Goal: Task Accomplishment & Management: Manage account settings

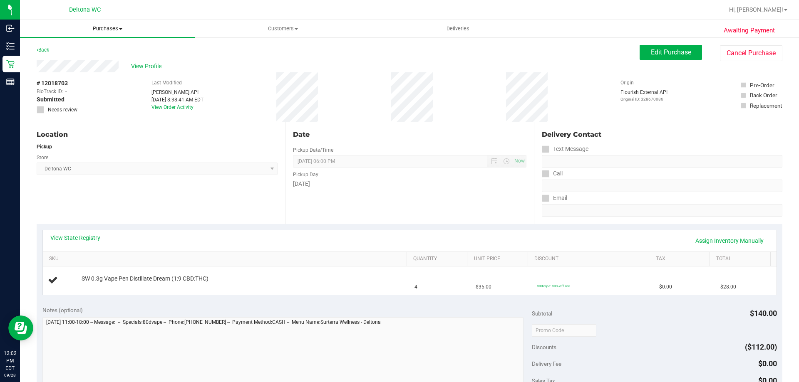
click at [98, 35] on uib-tab-heading "Purchases Summary of purchases Fulfillment All purchases" at bounding box center [107, 28] width 175 height 17
click at [75, 58] on li "Fulfillment" at bounding box center [107, 60] width 175 height 10
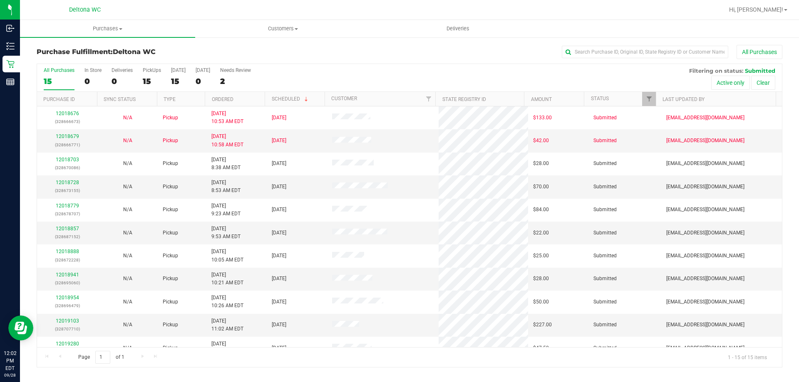
click at [253, 98] on th "Ordered" at bounding box center [235, 99] width 60 height 15
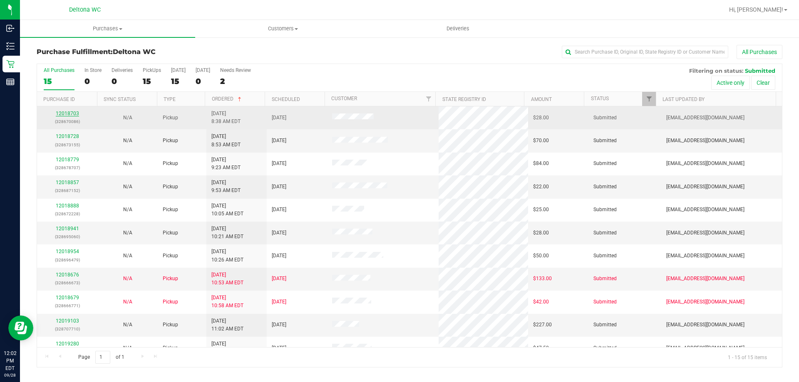
click at [66, 114] on link "12018703" at bounding box center [67, 114] width 23 height 6
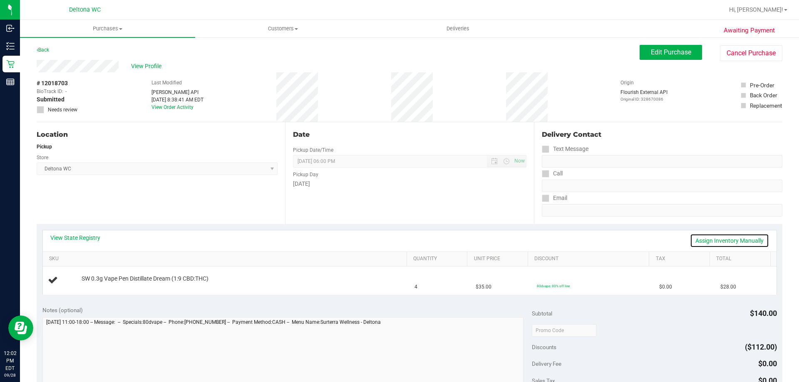
click at [701, 241] on link "Assign Inventory Manually" at bounding box center [729, 241] width 79 height 14
click at [102, 286] on link "Add Package" at bounding box center [97, 285] width 30 height 6
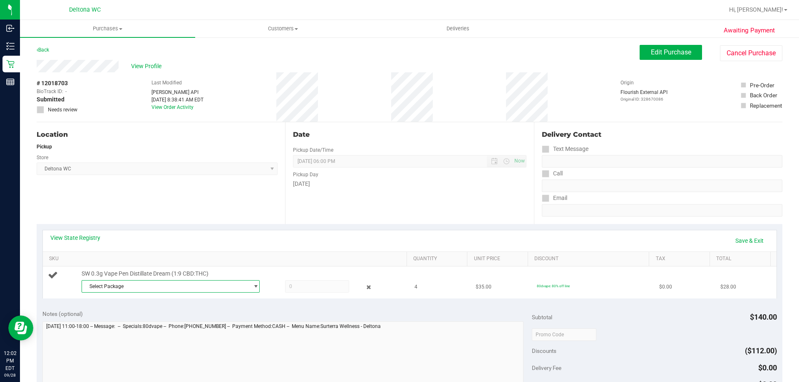
click at [219, 292] on span "Select Package" at bounding box center [165, 287] width 167 height 12
click at [213, 320] on span "( JUL25DRM03-0721 | orig: FLSRWGM-20250728-688 )" at bounding box center [195, 321] width 122 height 6
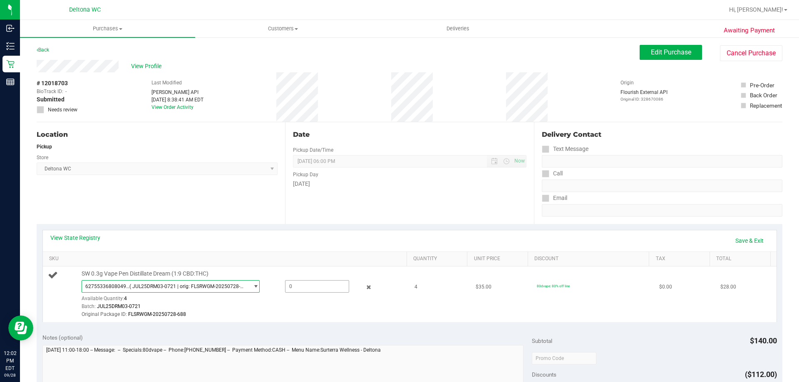
click at [293, 289] on span at bounding box center [317, 286] width 64 height 12
type input "4"
type input "4.0000"
click at [304, 245] on div "View State Registry Save & Exit" at bounding box center [409, 241] width 719 height 14
click at [733, 240] on link "Save & Exit" at bounding box center [749, 241] width 39 height 14
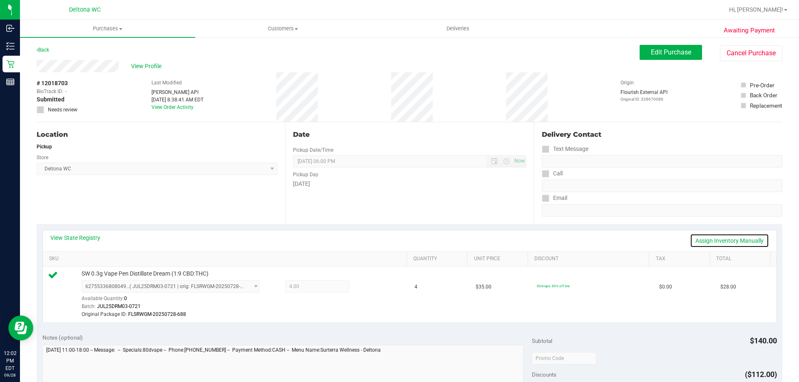
click at [704, 240] on link "Assign Inventory Manually" at bounding box center [729, 241] width 79 height 14
click at [368, 288] on div at bounding box center [362, 288] width 27 height 10
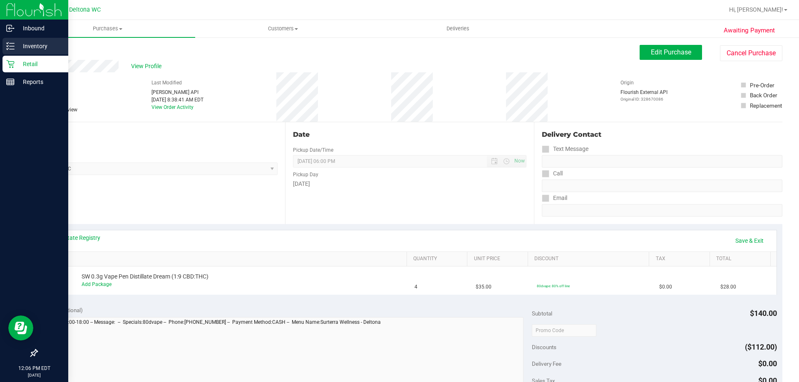
click at [10, 48] on icon at bounding box center [10, 46] width 8 height 8
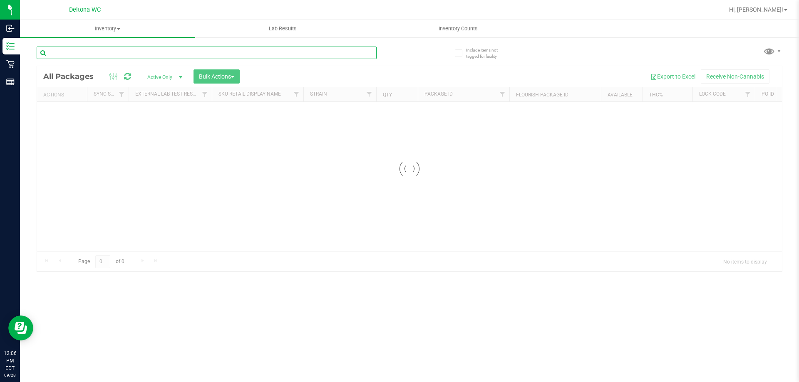
click at [94, 47] on input "text" at bounding box center [207, 53] width 340 height 12
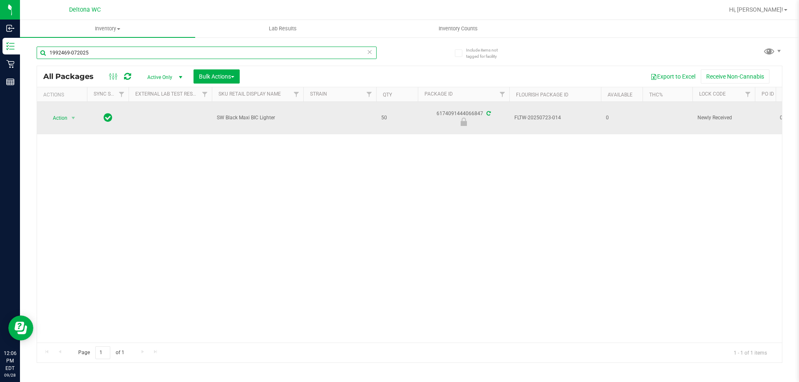
type input "1992469-072025"
click at [68, 112] on span "select" at bounding box center [73, 118] width 10 height 12
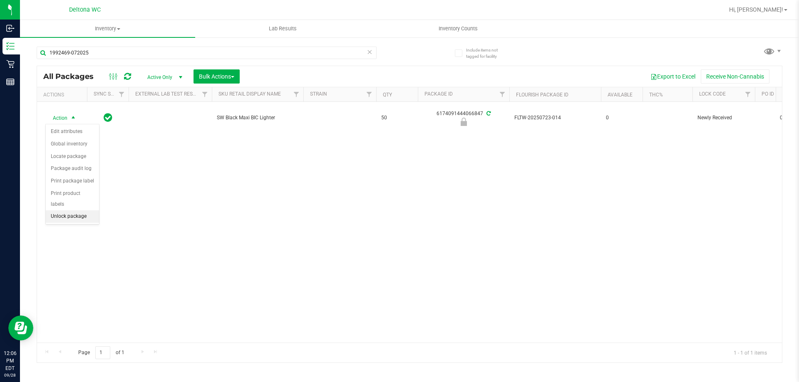
click at [69, 211] on li "Unlock package" at bounding box center [72, 217] width 53 height 12
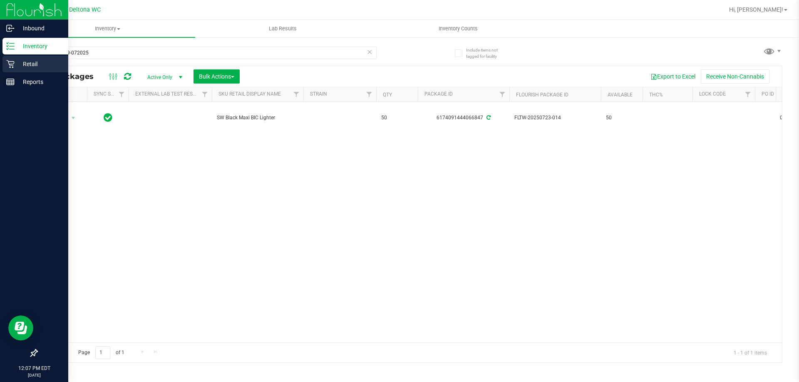
click at [10, 69] on div "Retail" at bounding box center [35, 64] width 66 height 17
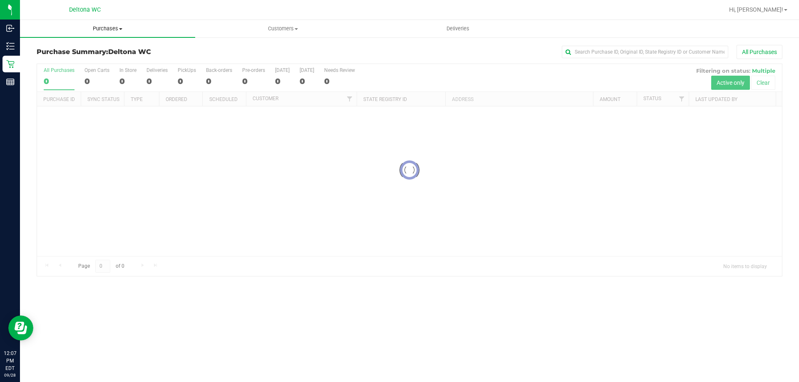
click at [109, 30] on span "Purchases" at bounding box center [107, 28] width 175 height 7
click at [80, 61] on li "Fulfillment" at bounding box center [107, 60] width 175 height 10
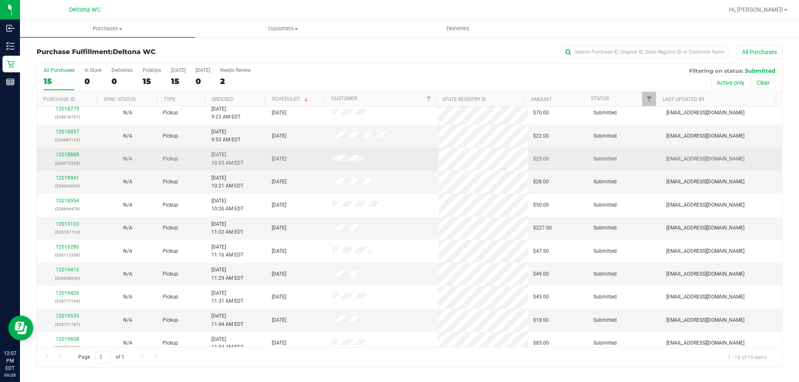
scroll to position [104, 0]
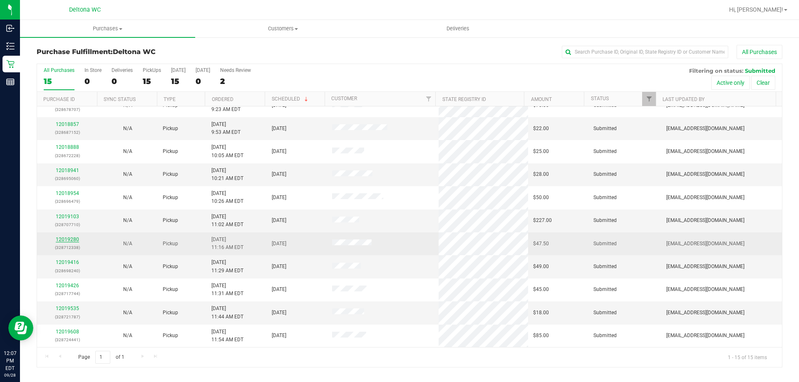
click at [68, 238] on link "12019280" at bounding box center [67, 240] width 23 height 6
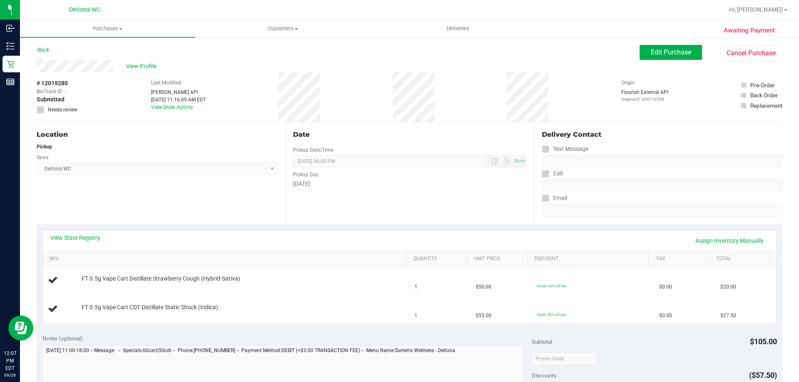
click at [282, 253] on th "SKU" at bounding box center [225, 259] width 364 height 15
click at [83, 233] on div "View State Registry Assign Inventory Manually" at bounding box center [410, 241] width 734 height 21
drag, startPoint x: 83, startPoint y: 233, endPoint x: 84, endPoint y: 238, distance: 4.2
click at [84, 235] on div "View State Registry Assign Inventory Manually" at bounding box center [410, 241] width 734 height 21
click at [84, 238] on link "View State Registry" at bounding box center [75, 238] width 50 height 8
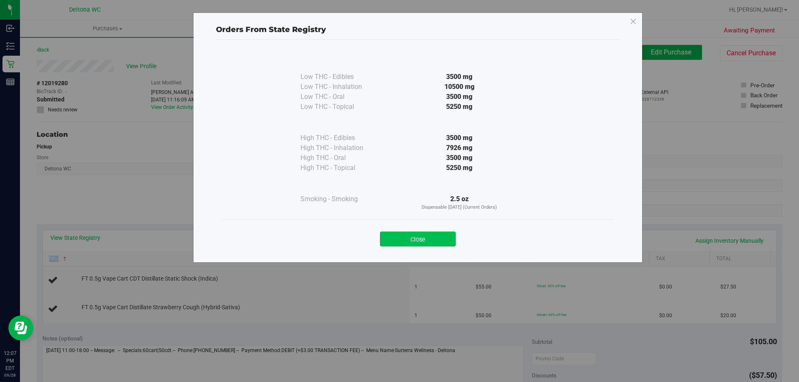
click at [441, 238] on button "Close" at bounding box center [418, 239] width 76 height 15
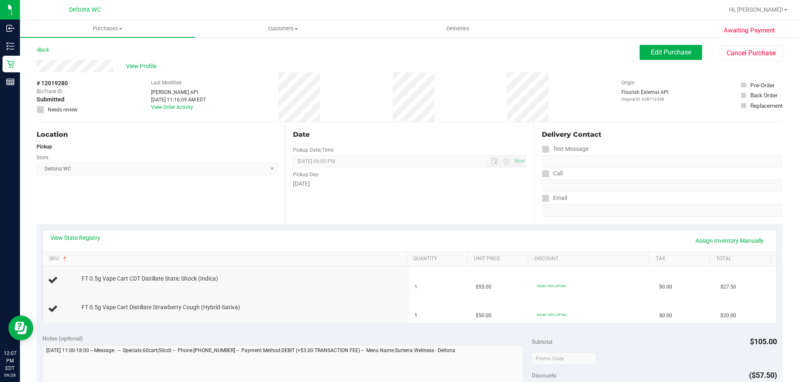
click at [465, 186] on div "[DATE]" at bounding box center [409, 184] width 233 height 9
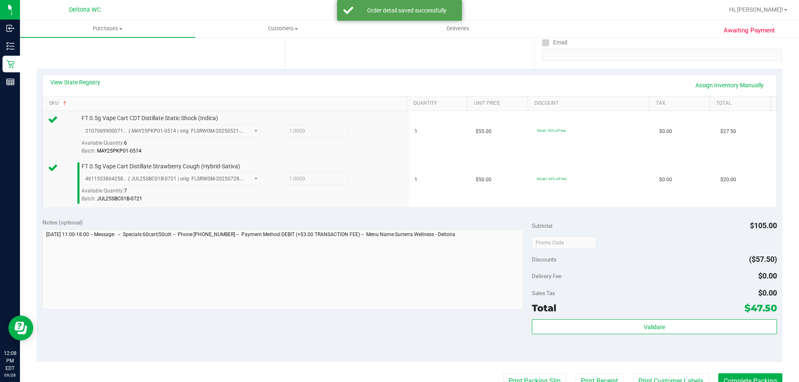
scroll to position [208, 0]
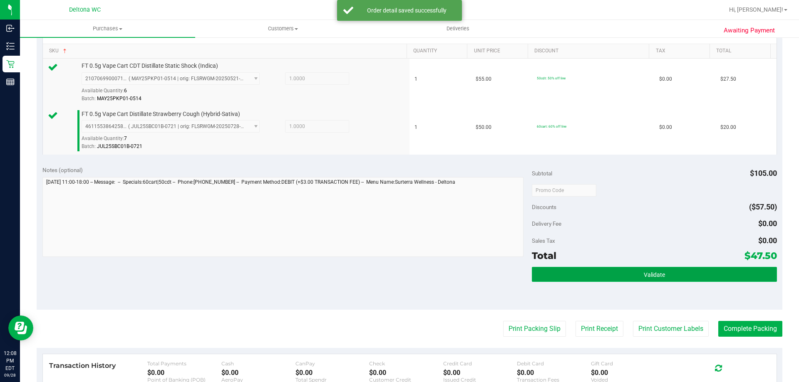
click at [573, 267] on button "Validate" at bounding box center [654, 274] width 245 height 15
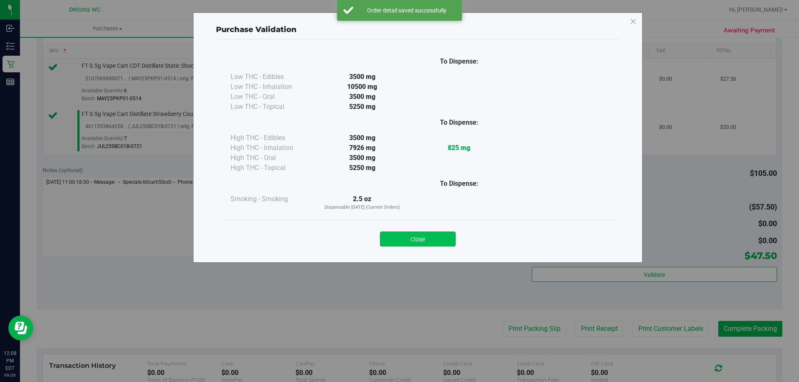
click at [435, 246] on button "Close" at bounding box center [418, 239] width 76 height 15
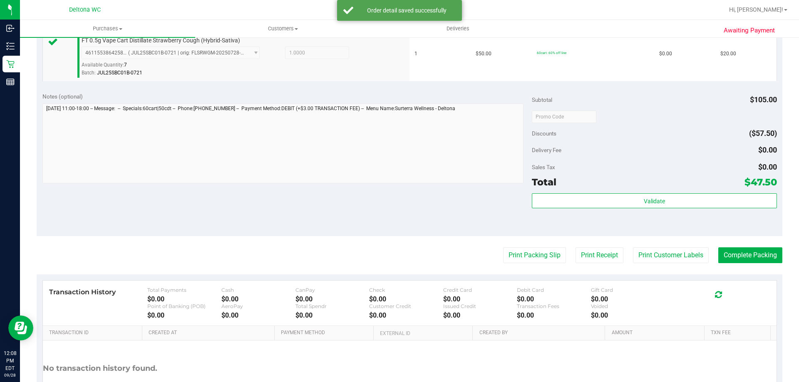
scroll to position [333, 0]
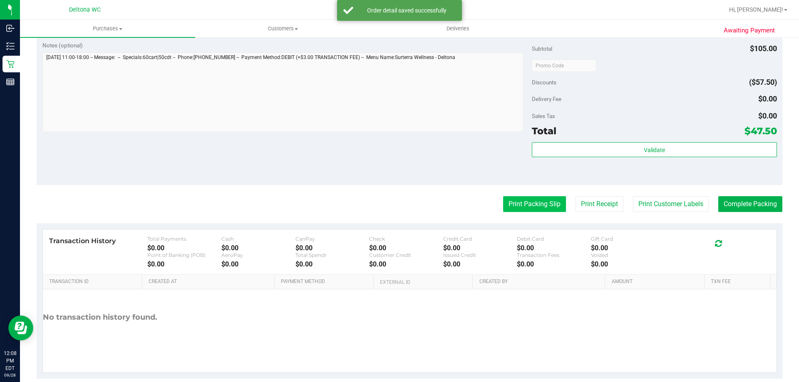
click at [528, 204] on button "Print Packing Slip" at bounding box center [534, 204] width 63 height 16
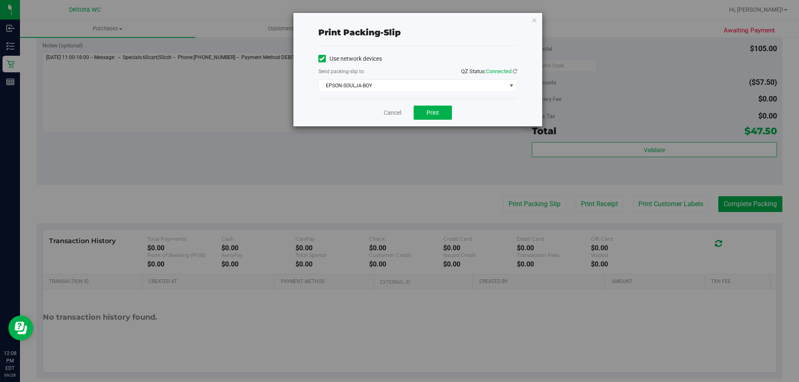
click at [383, 110] on div "Cancel Print" at bounding box center [417, 113] width 199 height 28
click at [398, 112] on link "Cancel" at bounding box center [392, 113] width 17 height 9
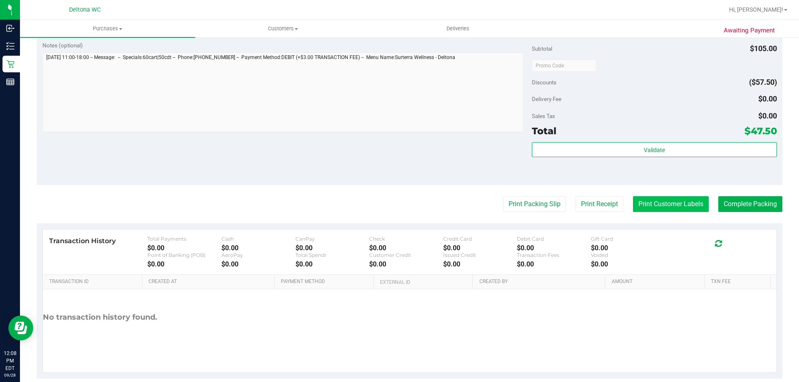
click at [633, 201] on button "Print Customer Labels" at bounding box center [671, 204] width 76 height 16
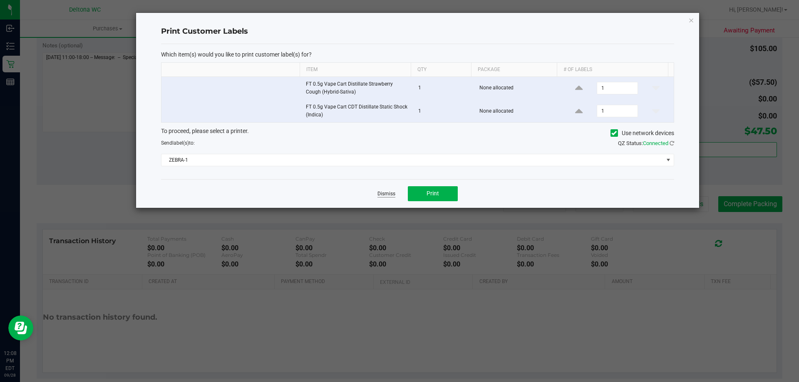
click at [394, 196] on link "Dismiss" at bounding box center [386, 194] width 18 height 7
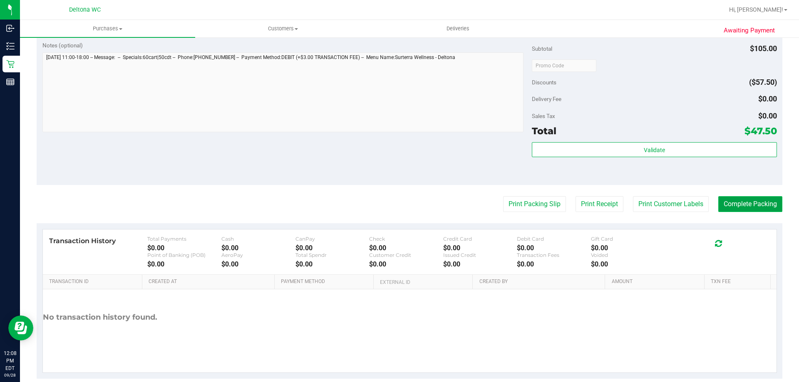
click at [739, 208] on button "Complete Packing" at bounding box center [750, 204] width 64 height 16
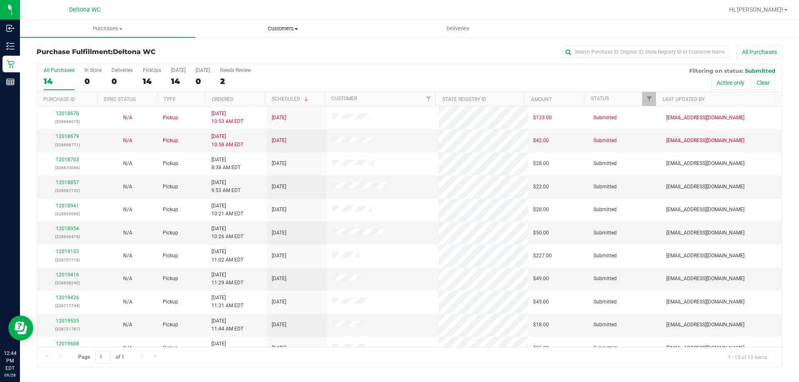
click at [314, 26] on span "Customers" at bounding box center [283, 28] width 174 height 7
click at [260, 52] on li "All customers" at bounding box center [282, 50] width 175 height 10
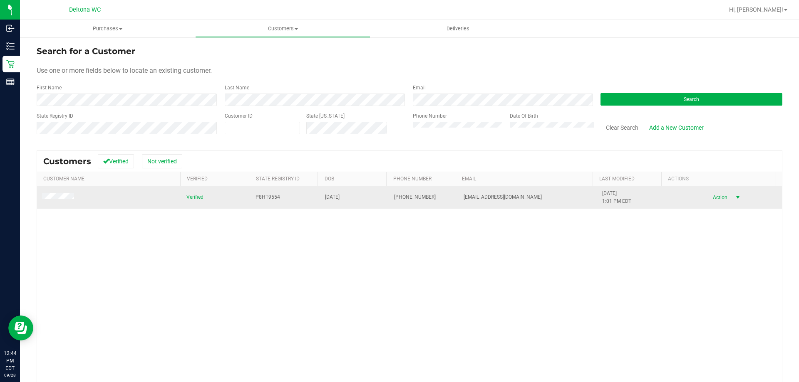
click at [732, 198] on span "select" at bounding box center [737, 198] width 10 height 12
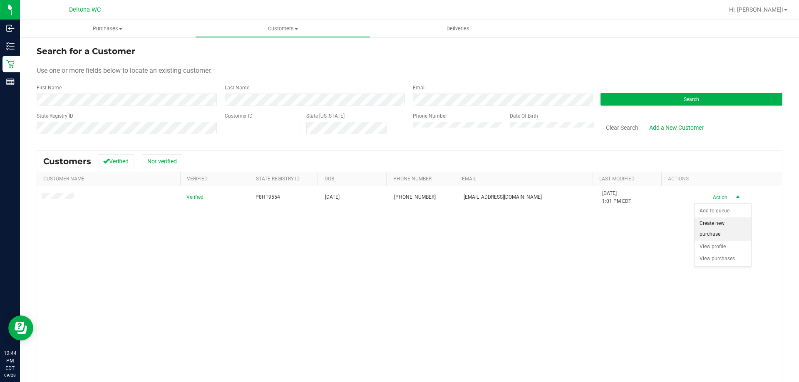
click at [720, 226] on li "Create new purchase" at bounding box center [722, 229] width 57 height 23
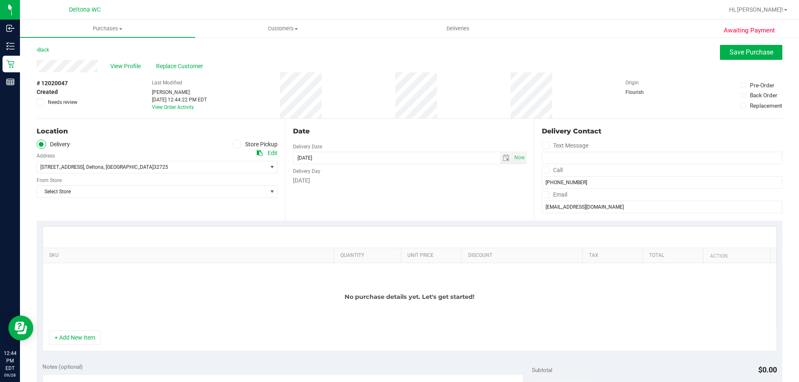
click at [260, 140] on label "Store Pickup" at bounding box center [255, 145] width 46 height 10
click at [0, 0] on input "Store Pickup" at bounding box center [0, 0] width 0 height 0
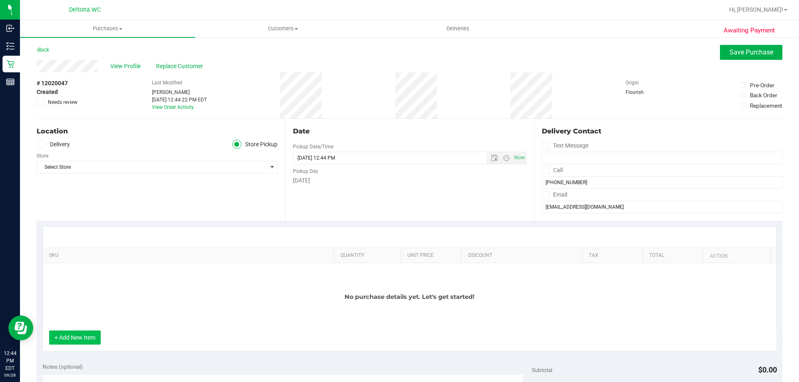
click at [86, 339] on button "+ Add New Item" at bounding box center [75, 338] width 52 height 14
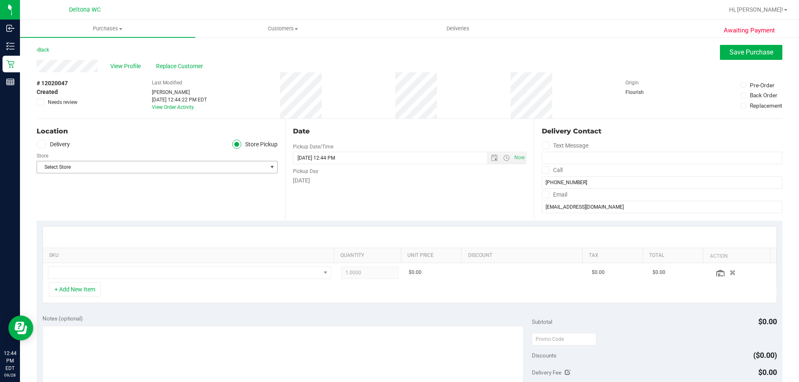
click at [151, 169] on span "Select Store" at bounding box center [152, 167] width 230 height 12
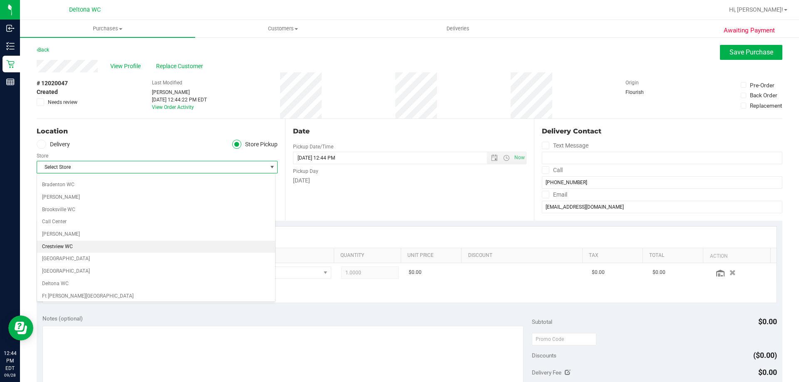
scroll to position [42, 0]
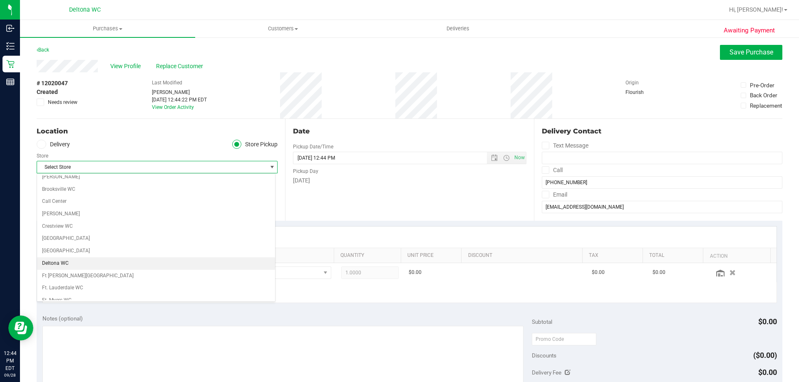
click at [122, 263] on li "Deltona WC" at bounding box center [156, 264] width 238 height 12
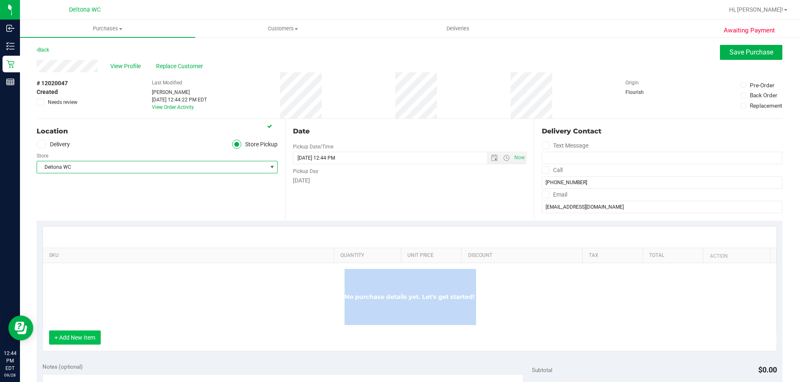
click at [85, 333] on div "SKU Quantity Unit Price Discount Tax Total Action No purchase details yet. Let'…" at bounding box center [409, 288] width 734 height 125
click at [85, 333] on button "+ Add New Item" at bounding box center [75, 338] width 52 height 14
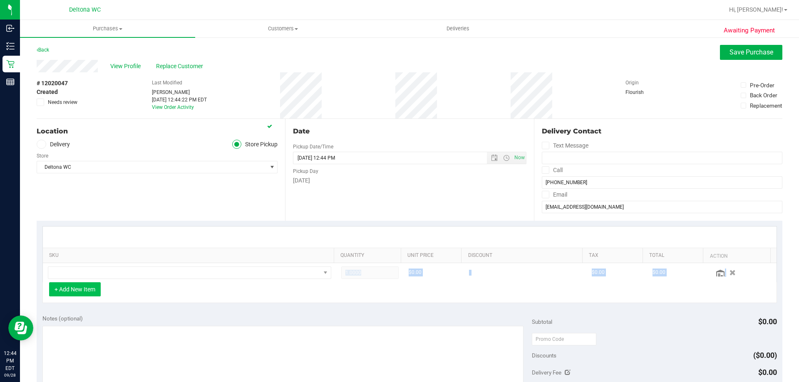
click at [86, 294] on button "+ Add New Item" at bounding box center [75, 290] width 52 height 14
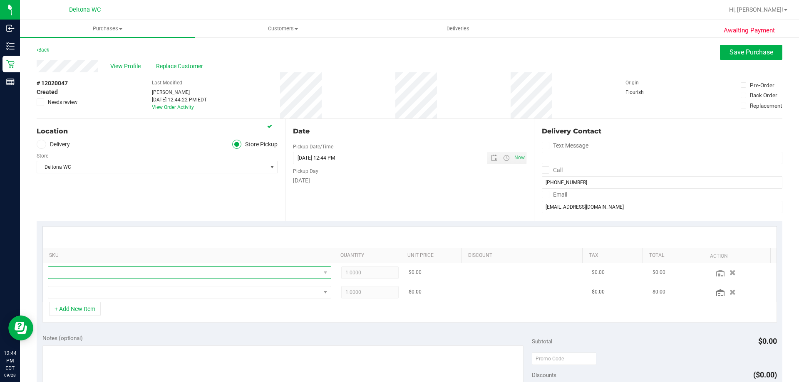
click at [100, 278] on span "NO DATA FOUND" at bounding box center [184, 273] width 272 height 12
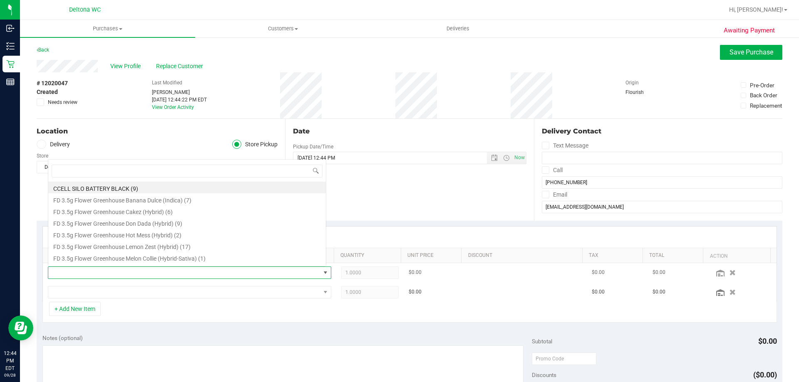
scroll to position [12, 276]
type input "jle"
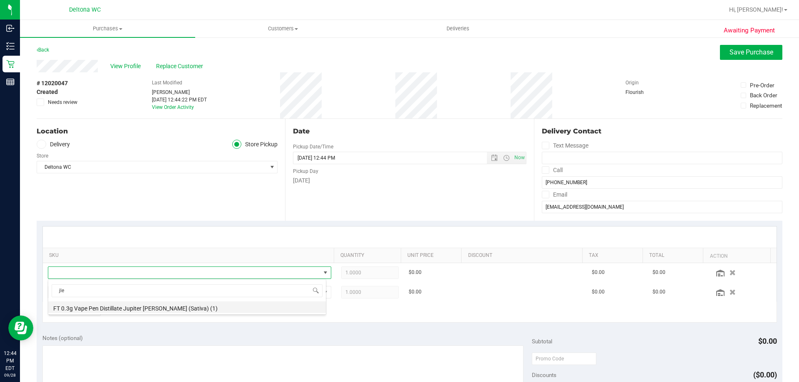
click at [100, 307] on li "FT 0.3g Vape Pen Distillate Jupiter [PERSON_NAME] (Sativa) (1)" at bounding box center [187, 308] width 278 height 12
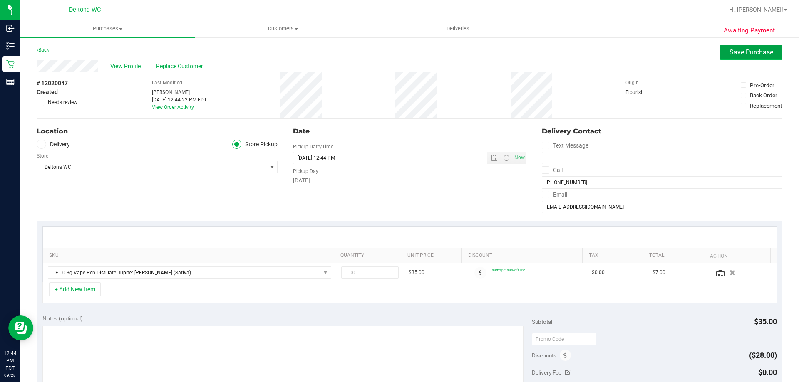
click at [748, 52] on span "Save Purchase" at bounding box center [751, 52] width 44 height 8
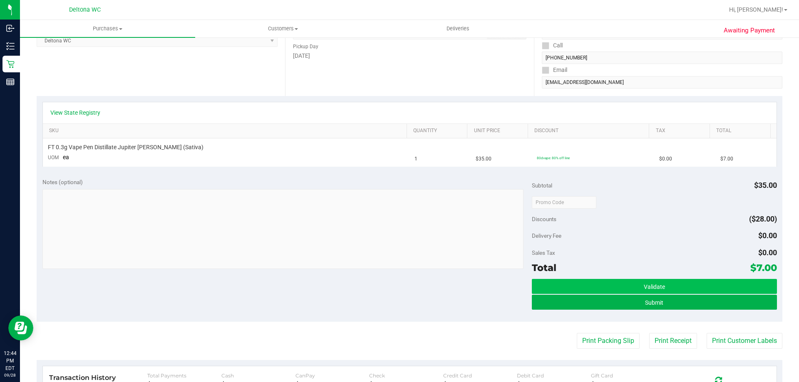
scroll to position [166, 0]
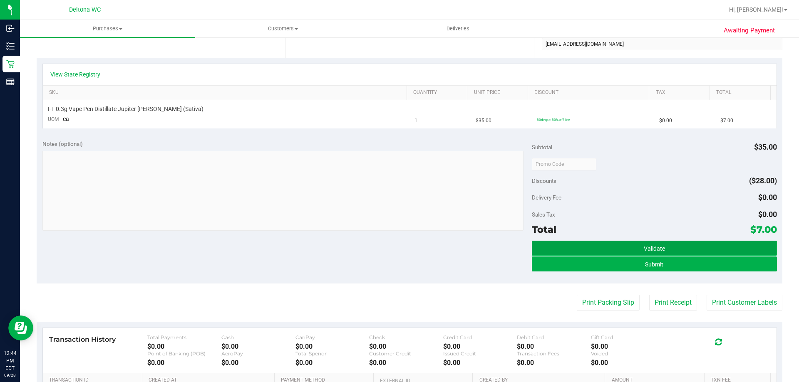
click at [703, 254] on button "Validate" at bounding box center [654, 248] width 245 height 15
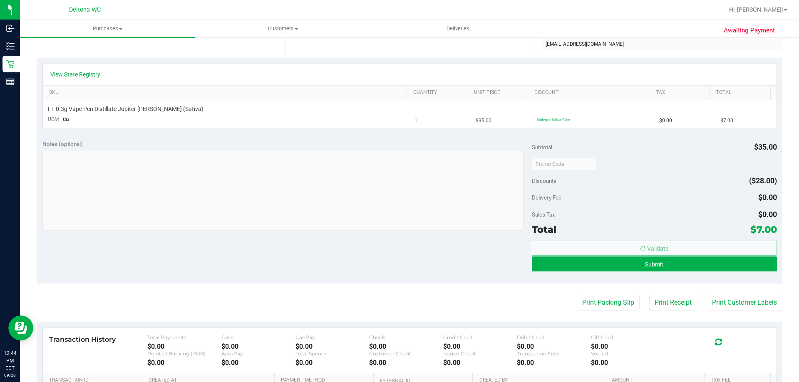
click at [703, 254] on body "Inbound Inventory Retail Reports 12:44 PM EDT [DATE] 09/28 Deltona WC Hi, [PERS…" at bounding box center [399, 191] width 799 height 382
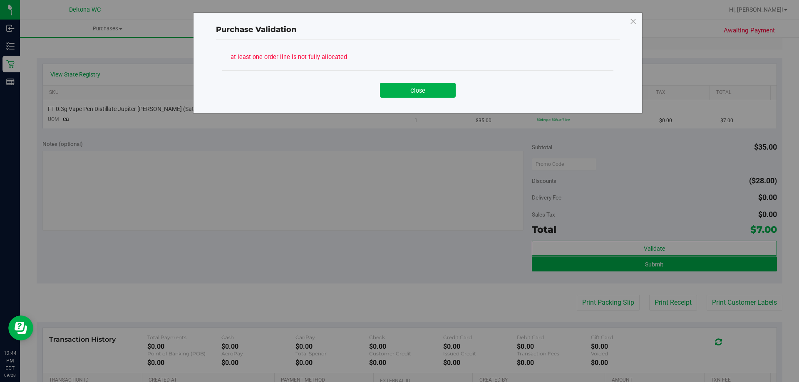
click at [439, 79] on div "Close" at bounding box center [417, 87] width 379 height 21
click at [443, 94] on button "Close" at bounding box center [418, 90] width 76 height 15
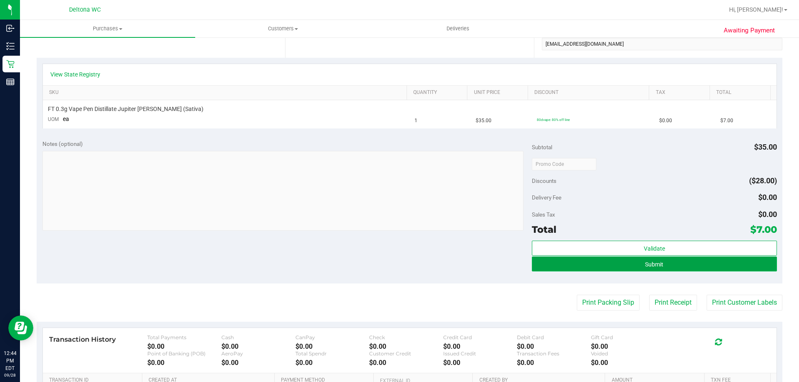
click at [627, 264] on button "Submit" at bounding box center [654, 264] width 245 height 15
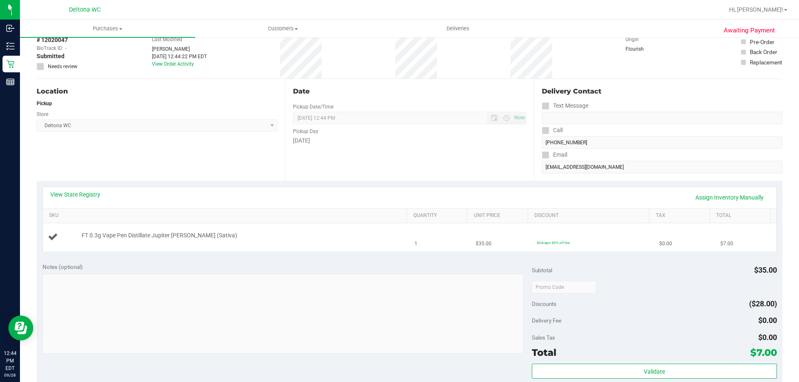
scroll to position [0, 0]
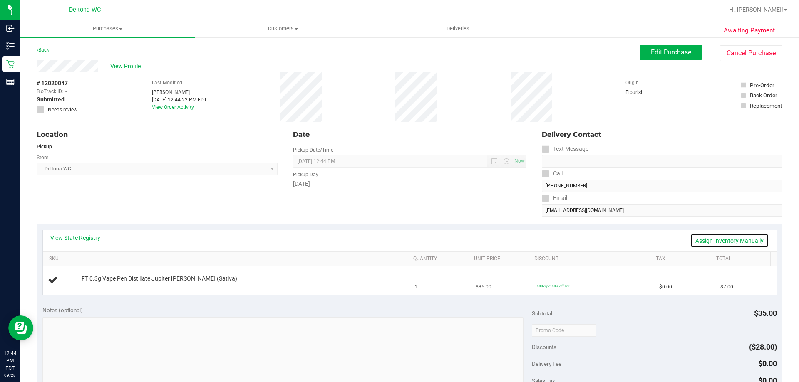
click at [725, 238] on link "Assign Inventory Manually" at bounding box center [729, 241] width 79 height 14
click at [94, 285] on link "Add Package" at bounding box center [97, 285] width 30 height 6
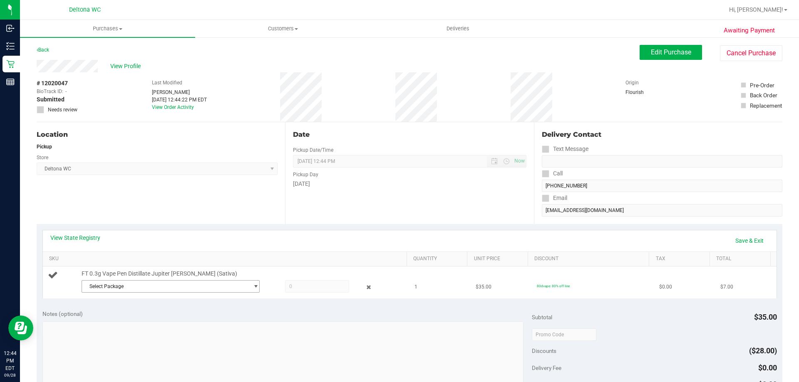
click at [180, 285] on span "Select Package" at bounding box center [165, 287] width 167 height 12
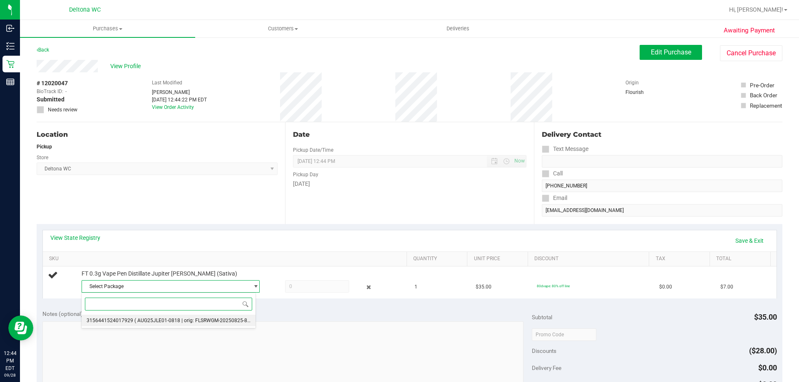
click at [193, 320] on span "( AUG25JLE01-0818 | orig: FLSRWGM-20250825-843 )" at bounding box center [194, 321] width 121 height 6
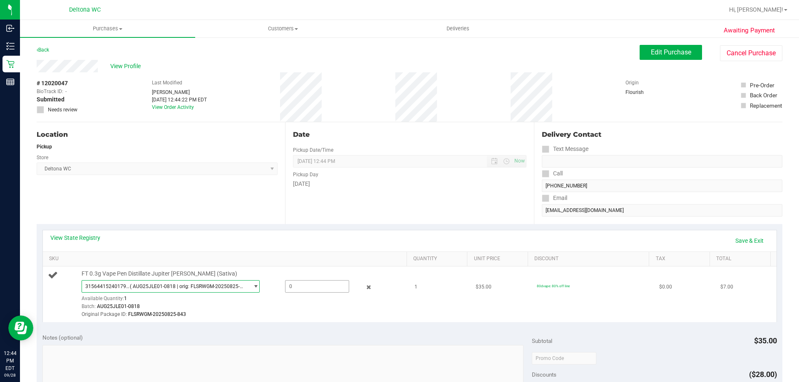
click at [317, 285] on span at bounding box center [317, 286] width 64 height 12
type input "1"
type input "1.0000"
click at [334, 326] on div "View State Registry Save & Exit SKU Quantity Unit Price Discount Tax Total FT 0…" at bounding box center [410, 276] width 746 height 104
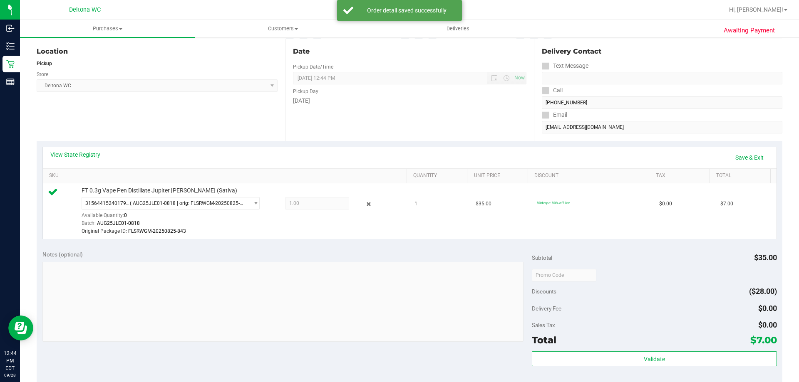
scroll to position [208, 0]
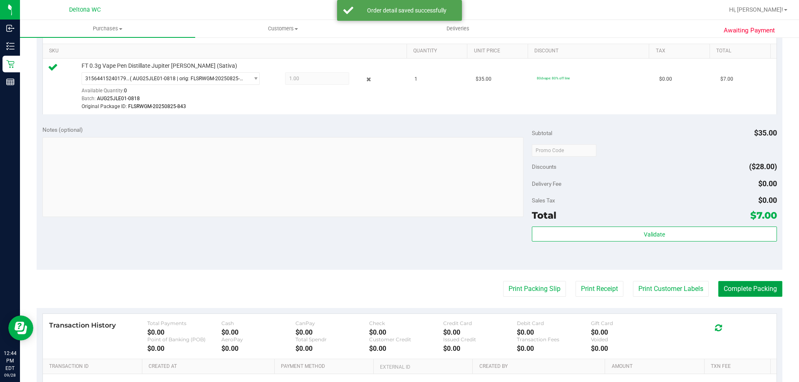
click at [722, 284] on button "Complete Packing" at bounding box center [750, 289] width 64 height 16
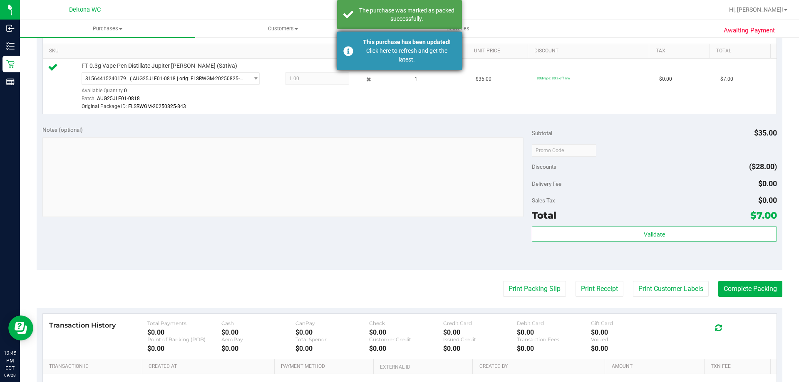
click at [372, 50] on div "Click here to refresh and get the latest." at bounding box center [407, 55] width 98 height 17
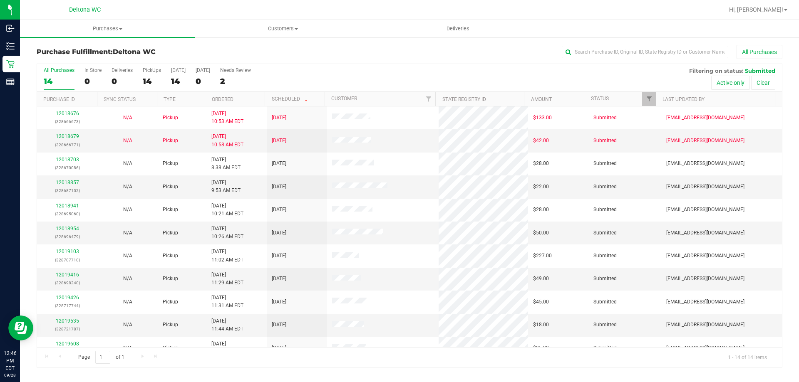
click at [300, 64] on div "All Purchases 14 In Store 0 Deliveries 0 PickUps 14 [DATE] 14 [DATE] 0 Needs Re…" at bounding box center [409, 67] width 745 height 7
click at [325, 51] on div "All Purchases" at bounding box center [533, 52] width 497 height 14
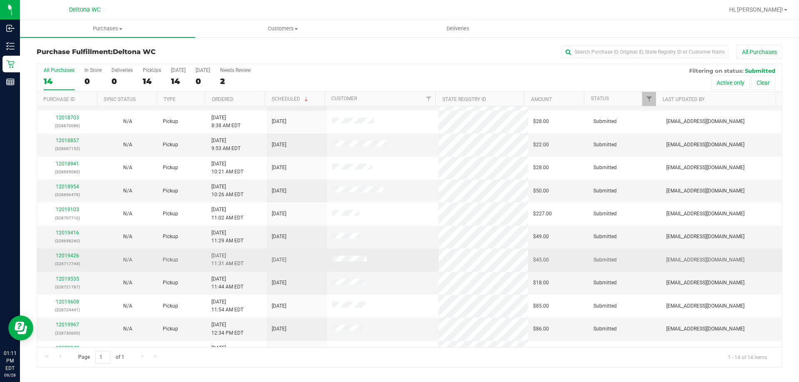
scroll to position [82, 0]
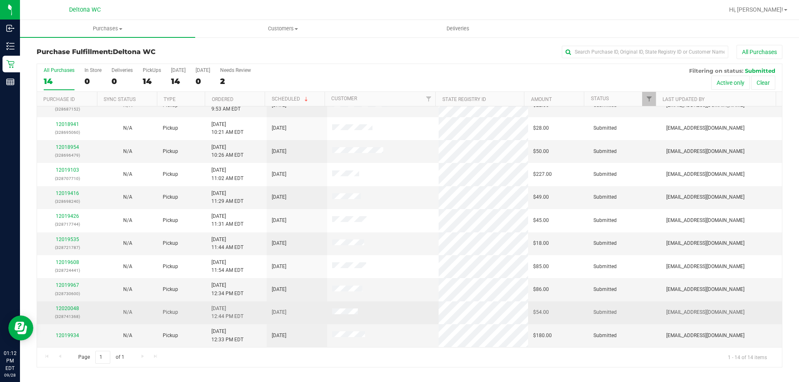
click at [79, 308] on div "12020048 (328741368)" at bounding box center [67, 313] width 50 height 16
click at [77, 308] on link "12020048" at bounding box center [67, 309] width 23 height 6
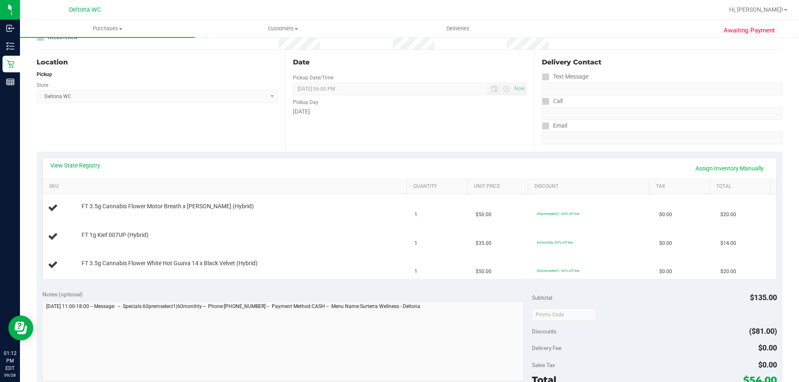
scroll to position [83, 0]
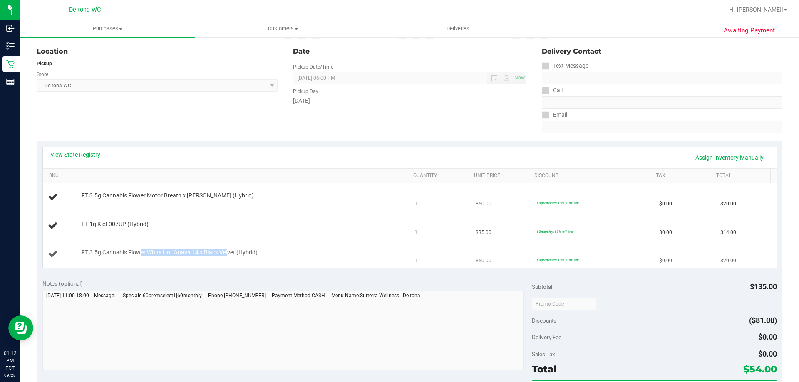
drag, startPoint x: 140, startPoint y: 250, endPoint x: 228, endPoint y: 250, distance: 88.2
click at [228, 250] on span "FT 3.5g Cannabis Flower White Hot Guava 14 x Black Velvet (Hybrid)" at bounding box center [170, 253] width 176 height 8
click at [374, 133] on div "Date Pickup Date/Time [DATE] Now [DATE] 06:00 PM Now Pickup Day [DATE]" at bounding box center [409, 90] width 248 height 102
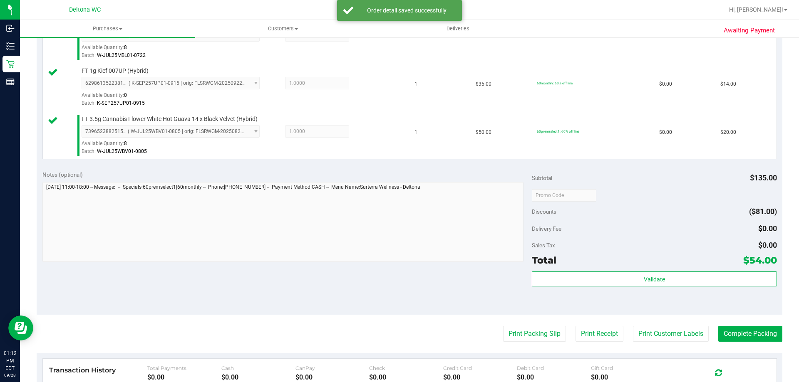
scroll to position [291, 0]
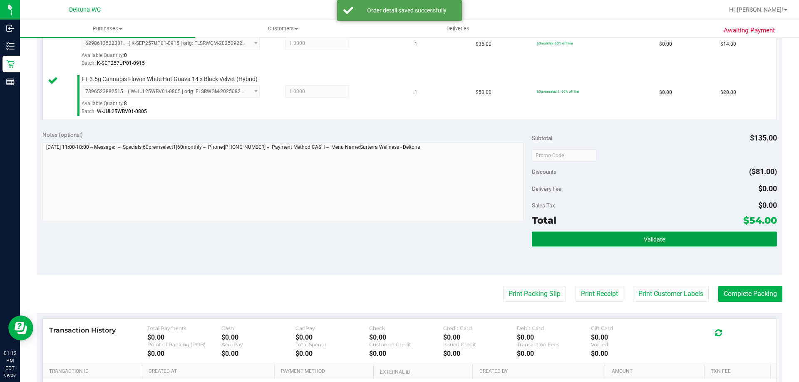
click at [693, 245] on button "Validate" at bounding box center [654, 239] width 245 height 15
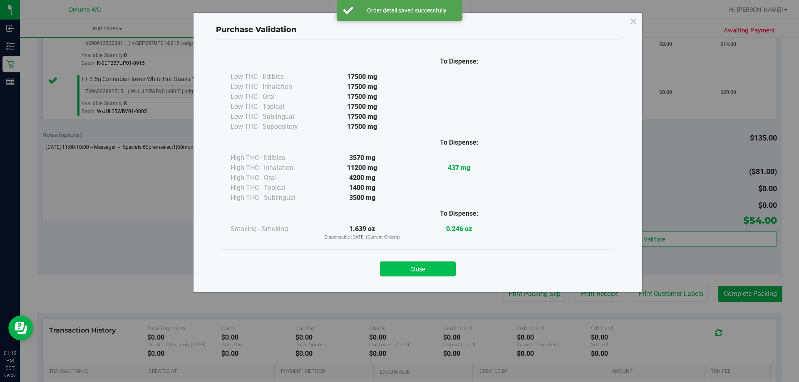
click at [436, 264] on button "Close" at bounding box center [418, 269] width 76 height 15
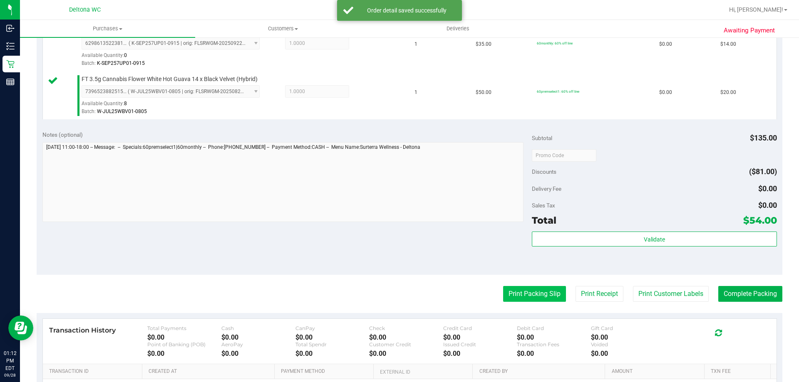
click at [533, 299] on button "Print Packing Slip" at bounding box center [534, 294] width 63 height 16
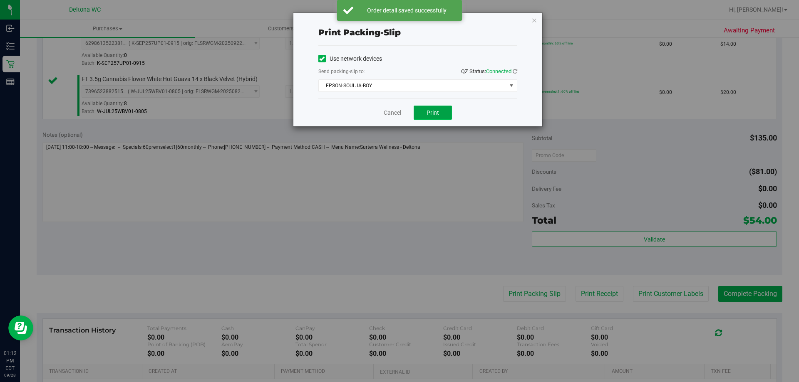
click at [426, 117] on button "Print" at bounding box center [433, 113] width 38 height 14
click at [395, 114] on link "Cancel" at bounding box center [392, 113] width 17 height 9
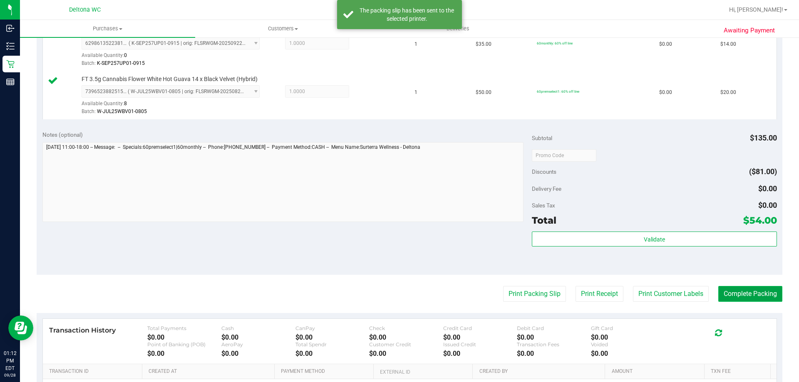
click at [736, 290] on button "Complete Packing" at bounding box center [750, 294] width 64 height 16
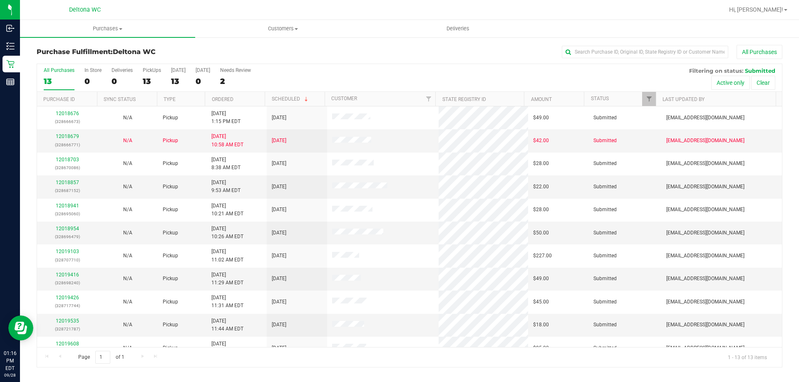
click at [246, 102] on th "Ordered" at bounding box center [235, 99] width 60 height 15
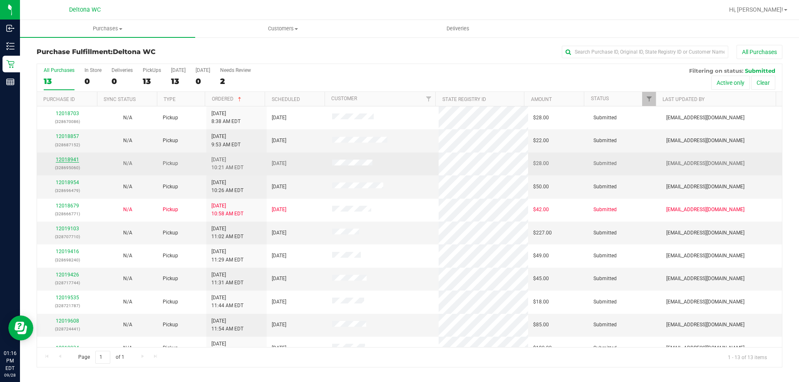
click at [72, 158] on link "12018941" at bounding box center [67, 160] width 23 height 6
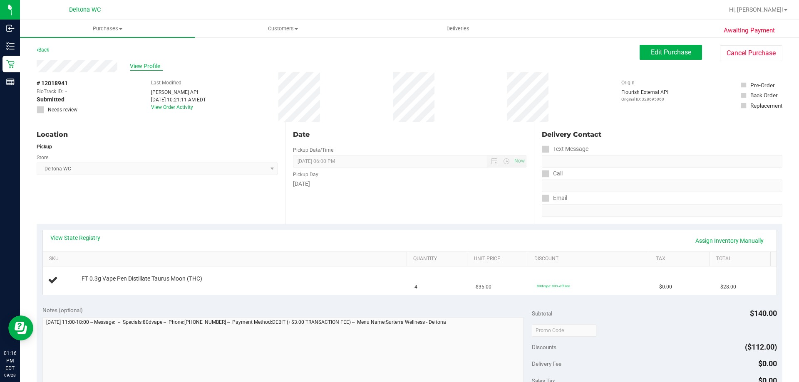
click at [147, 70] on span "View Profile" at bounding box center [146, 66] width 33 height 9
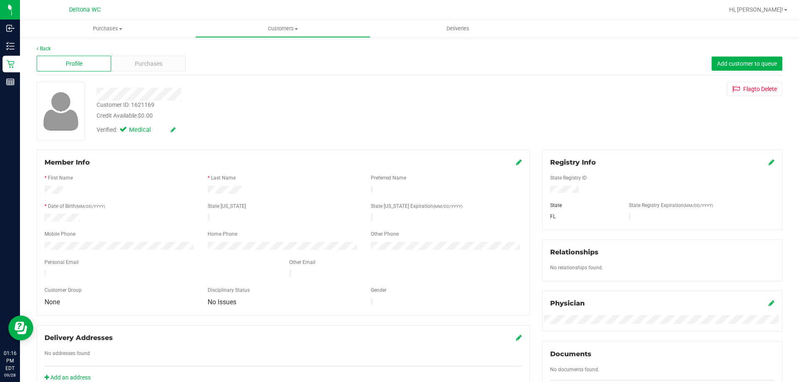
click at [67, 64] on span "Profile" at bounding box center [74, 63] width 17 height 9
click at [190, 63] on div "Profile Purchases Add customer to queue" at bounding box center [410, 63] width 746 height 23
click at [139, 62] on span "Purchases" at bounding box center [148, 63] width 27 height 9
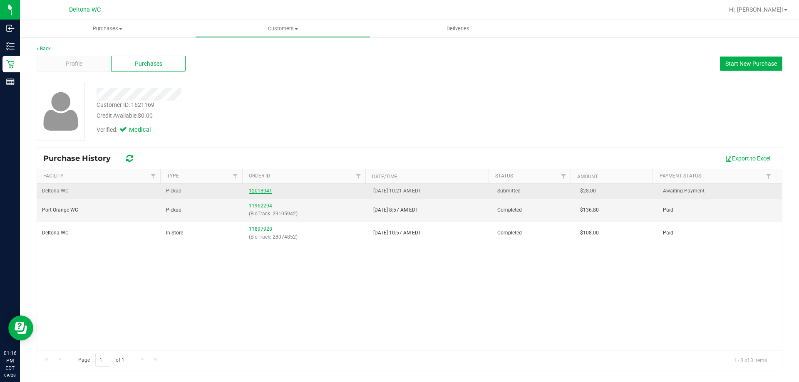
click at [253, 189] on link "12018941" at bounding box center [260, 191] width 23 height 6
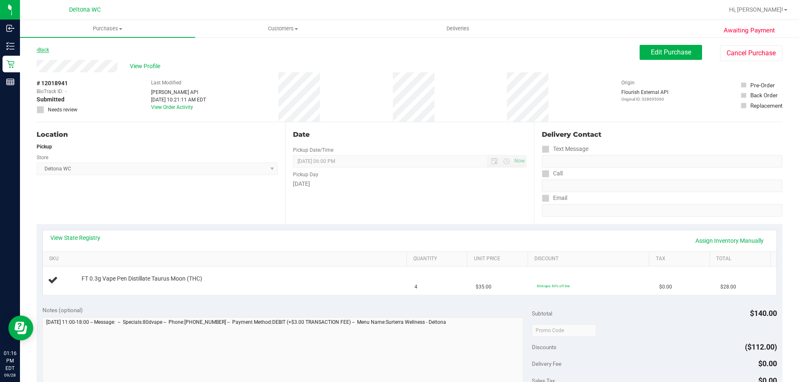
click at [47, 49] on link "Back" at bounding box center [43, 50] width 12 height 6
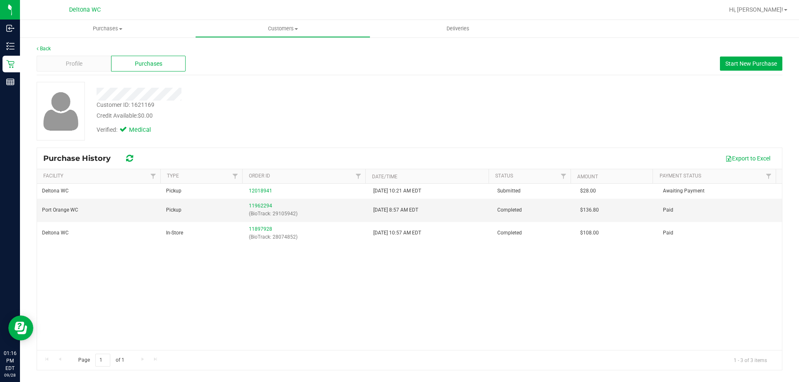
click at [149, 104] on div "Customer ID: 1621169" at bounding box center [126, 105] width 58 height 9
copy div "Customer ID: 1621169"
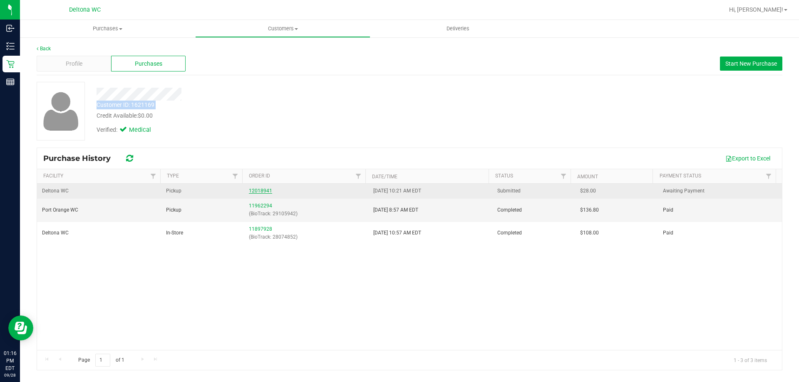
click at [260, 191] on link "12018941" at bounding box center [260, 191] width 23 height 6
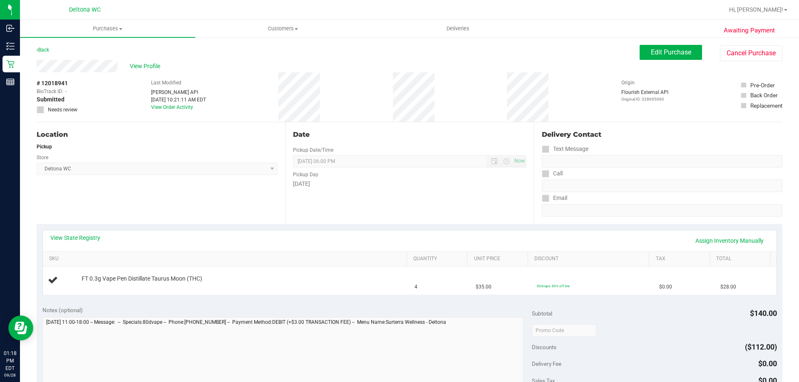
click at [58, 79] on div "# 12018941 BioTrack ID: - Submitted Needs review" at bounding box center [58, 97] width 42 height 50
click at [56, 86] on span "# 12018941" at bounding box center [52, 83] width 31 height 9
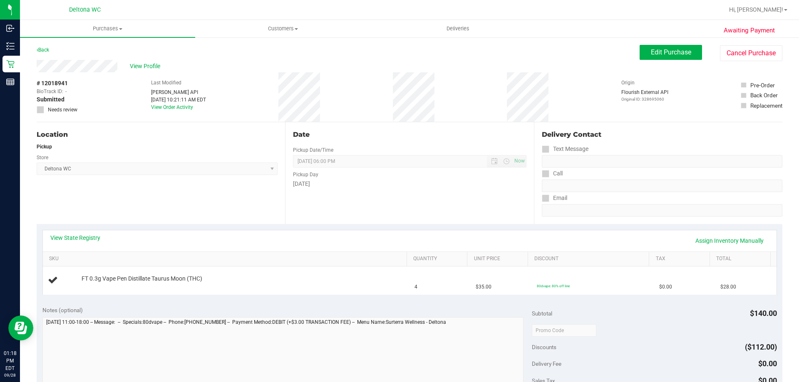
copy div "# 12018941"
click at [62, 52] on div "Back Edit Purchase Cancel Purchase" at bounding box center [410, 52] width 746 height 15
click at [49, 50] on link "Back" at bounding box center [43, 50] width 12 height 6
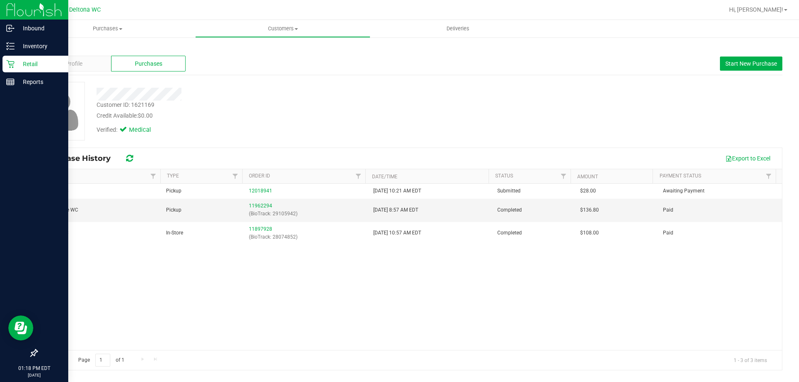
click at [35, 61] on p "Retail" at bounding box center [40, 64] width 50 height 10
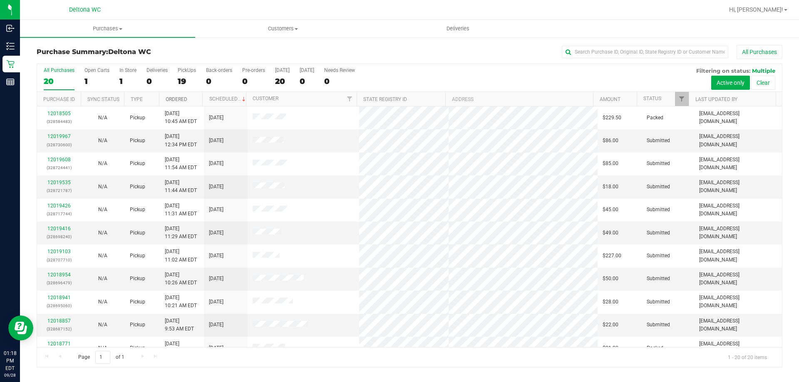
click at [186, 99] on link "Ordered" at bounding box center [177, 100] width 22 height 6
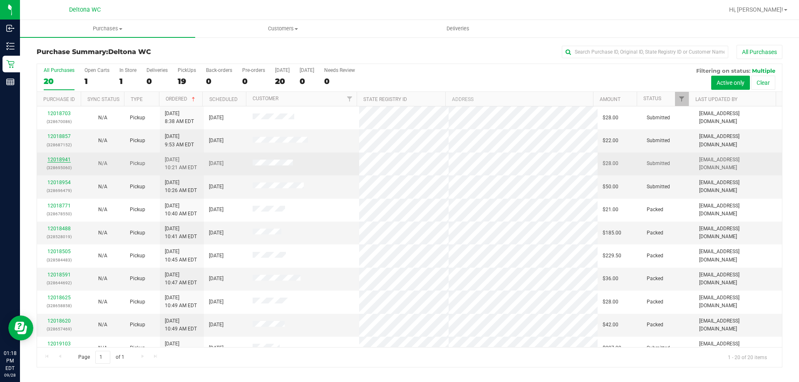
click at [58, 162] on link "12018941" at bounding box center [58, 160] width 23 height 6
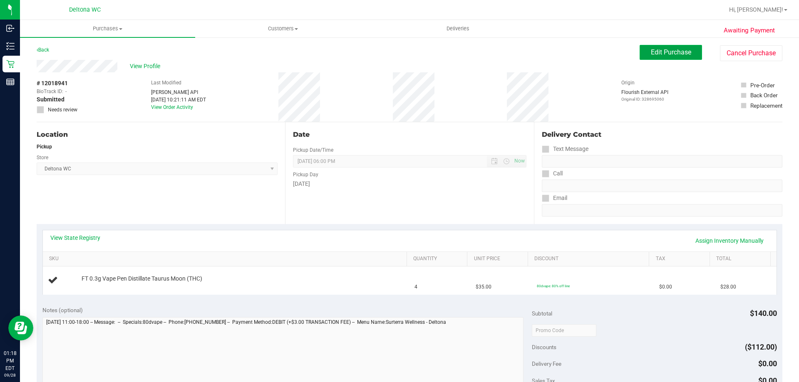
click at [640, 52] on button "Edit Purchase" at bounding box center [671, 52] width 62 height 15
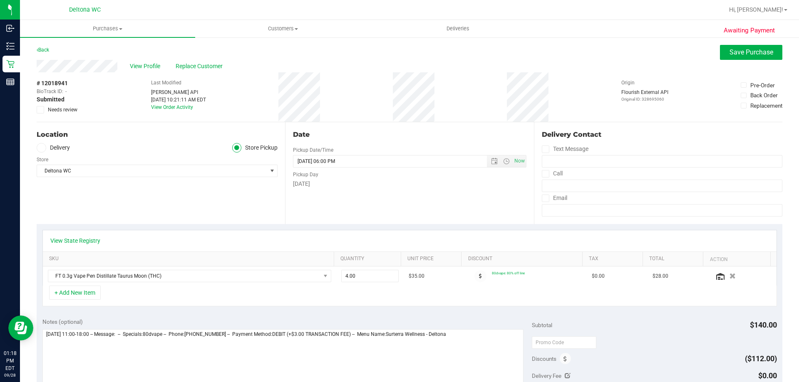
click at [57, 112] on span "Needs review" at bounding box center [63, 109] width 30 height 7
click at [0, 0] on input "Needs review" at bounding box center [0, 0] width 0 height 0
click at [489, 335] on textarea at bounding box center [282, 370] width 481 height 80
type textarea "[DATE] 11:00-18:00 -- Message: -- Specials:80dvape -- Phone:[PHONE_NUMBER] -- P…"
click at [736, 54] on span "Save Purchase" at bounding box center [751, 52] width 44 height 8
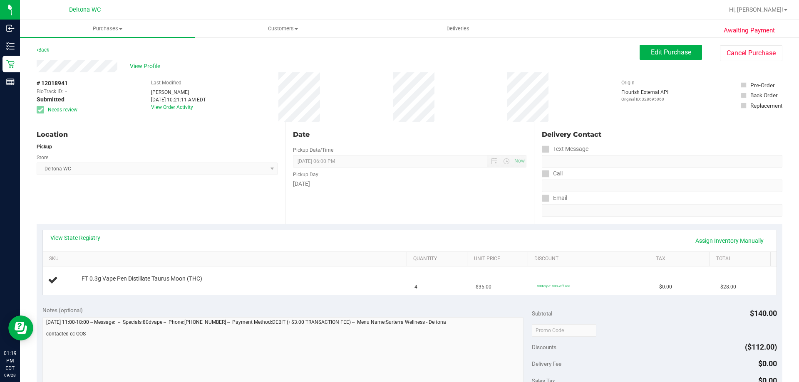
click at [244, 134] on div "Location" at bounding box center [157, 135] width 241 height 10
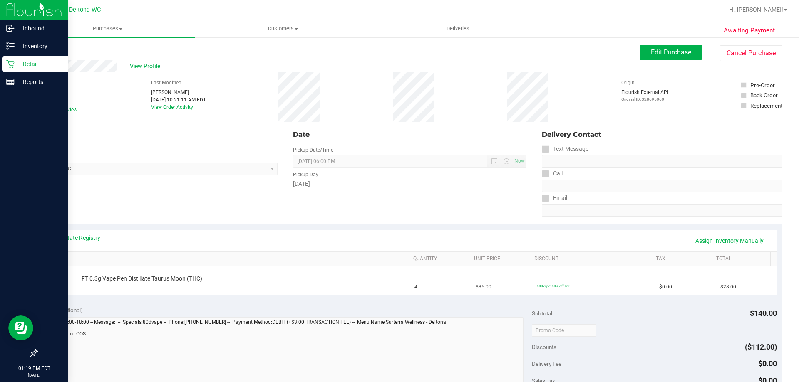
click at [13, 61] on icon at bounding box center [10, 64] width 8 height 8
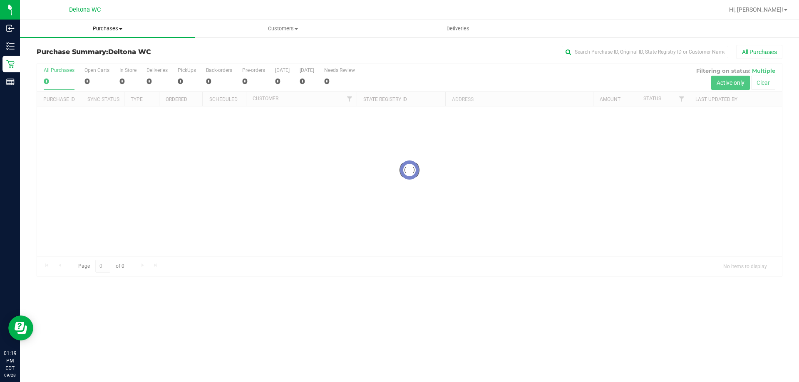
click at [115, 27] on span "Purchases" at bounding box center [107, 28] width 175 height 7
click at [79, 57] on li "Fulfillment" at bounding box center [107, 60] width 175 height 10
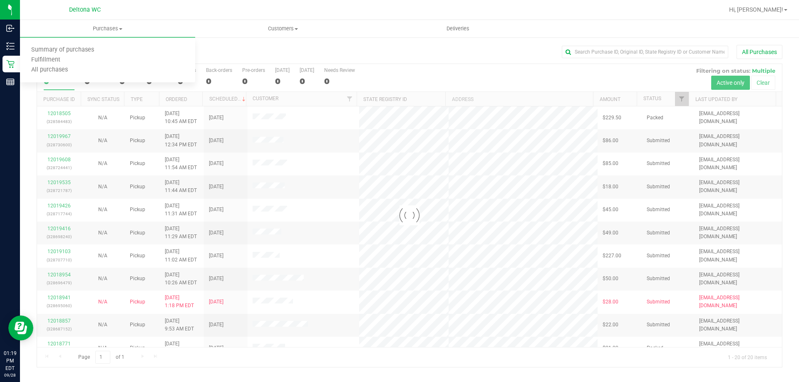
click at [199, 99] on div at bounding box center [409, 215] width 745 height 303
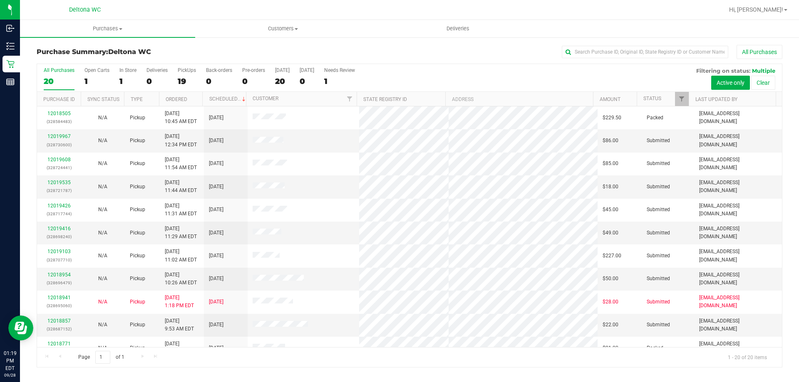
click at [191, 102] on th "Ordered" at bounding box center [181, 99] width 44 height 15
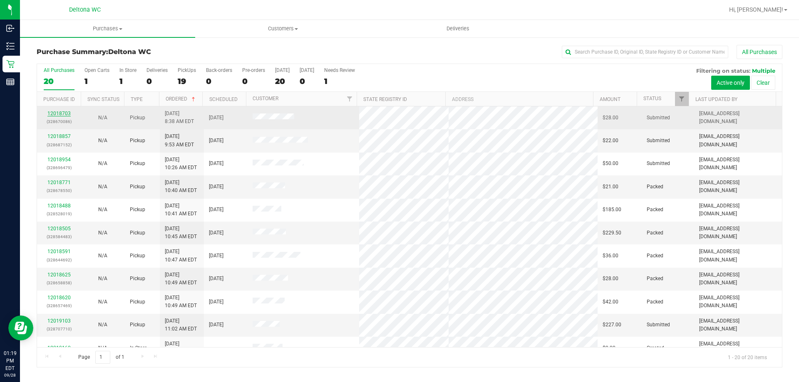
click at [62, 113] on link "12018703" at bounding box center [58, 114] width 23 height 6
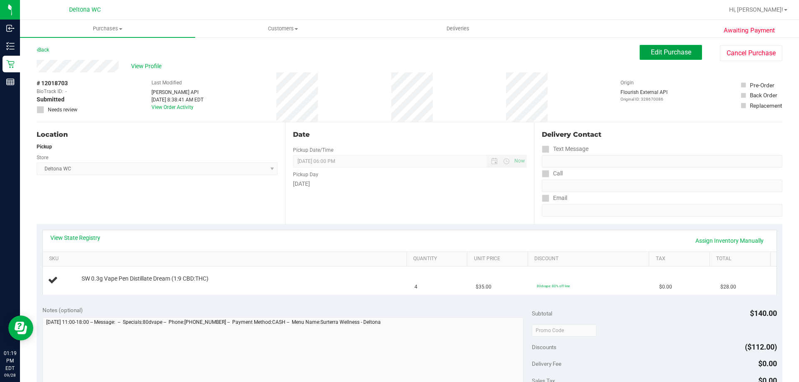
click at [640, 52] on button "Edit Purchase" at bounding box center [671, 52] width 62 height 15
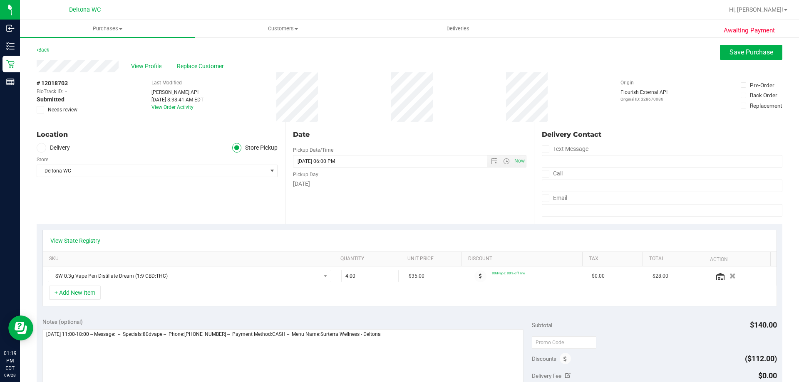
click at [67, 109] on span "Needs review" at bounding box center [63, 109] width 30 height 7
click at [0, 0] on input "Needs review" at bounding box center [0, 0] width 0 height 0
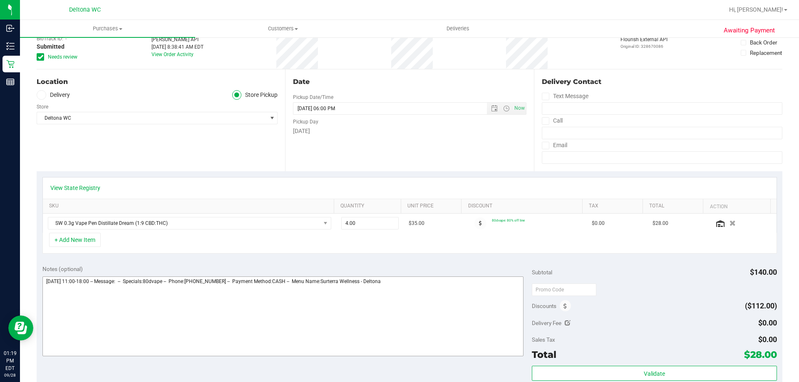
scroll to position [83, 0]
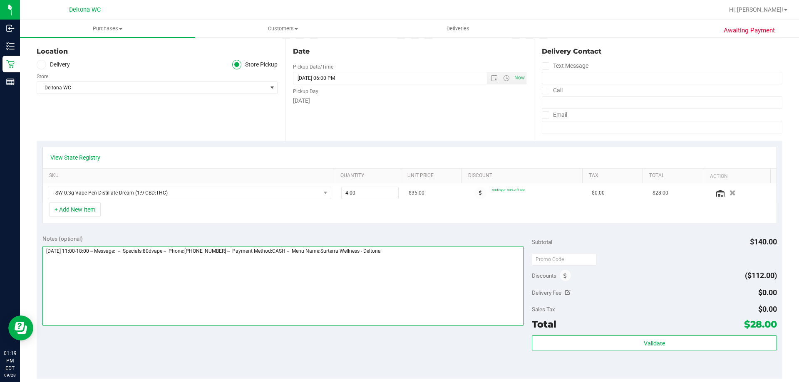
click at [429, 261] on textarea at bounding box center [282, 286] width 481 height 80
paste textarea "contacted cc OOS"
type textarea "[DATE] 11:00-18:00 -- Message: -- Specials:80dvape -- Phone:[PHONE_NUMBER] -- P…"
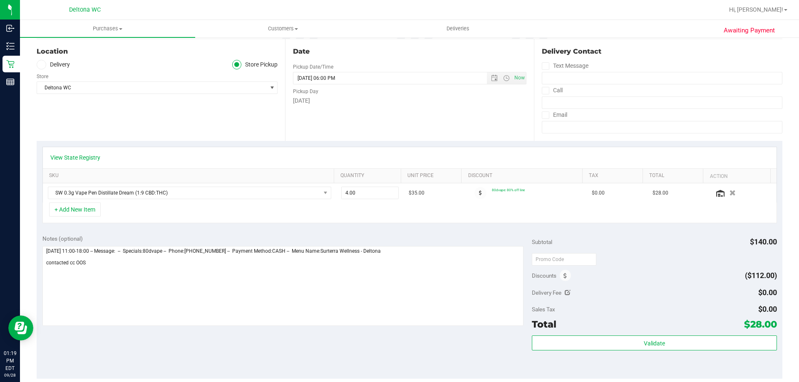
click at [472, 214] on div "+ Add New Item" at bounding box center [409, 213] width 734 height 21
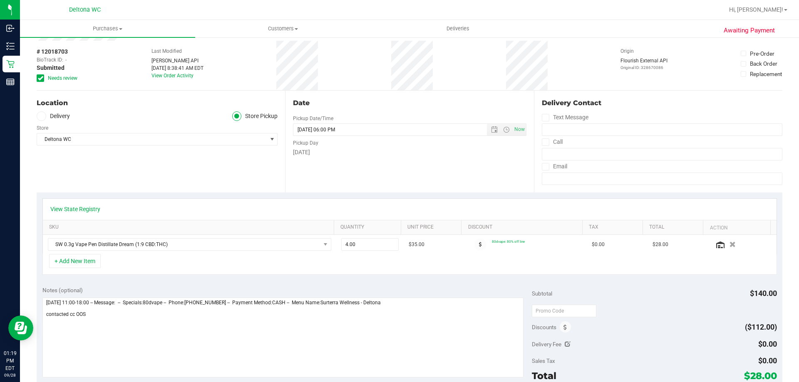
scroll to position [0, 0]
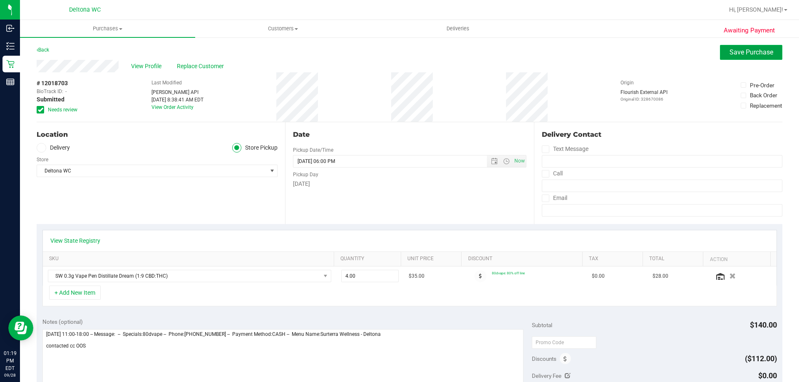
click at [743, 55] on span "Save Purchase" at bounding box center [751, 52] width 44 height 8
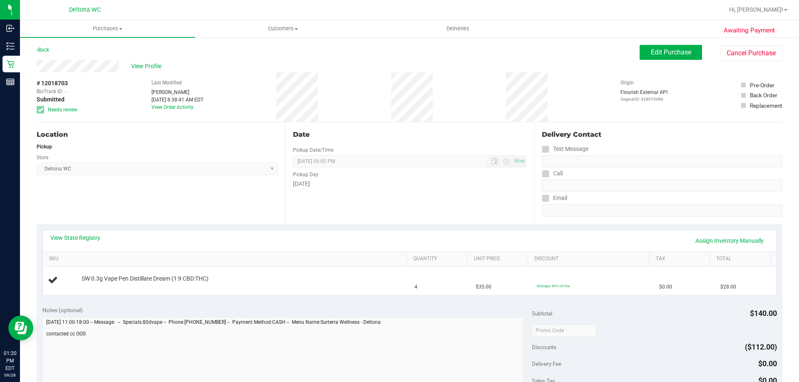
click at [112, 228] on div "View State Registry Assign Inventory Manually SKU Quantity Unit Price Discount …" at bounding box center [410, 262] width 746 height 76
click at [59, 77] on div "# 12018703 BioTrack ID: - Submitted Needs review" at bounding box center [58, 97] width 42 height 50
click at [55, 81] on span "# 12018703" at bounding box center [52, 83] width 31 height 9
click at [54, 81] on span "# 12018703" at bounding box center [52, 83] width 31 height 9
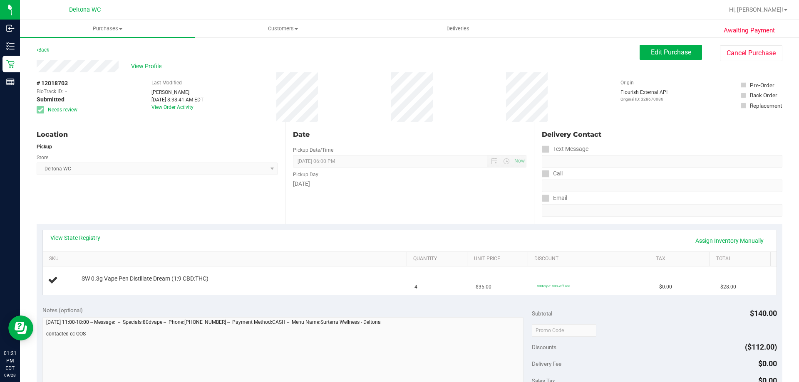
copy div "# 12018703"
click at [135, 65] on span "View Profile" at bounding box center [147, 66] width 33 height 9
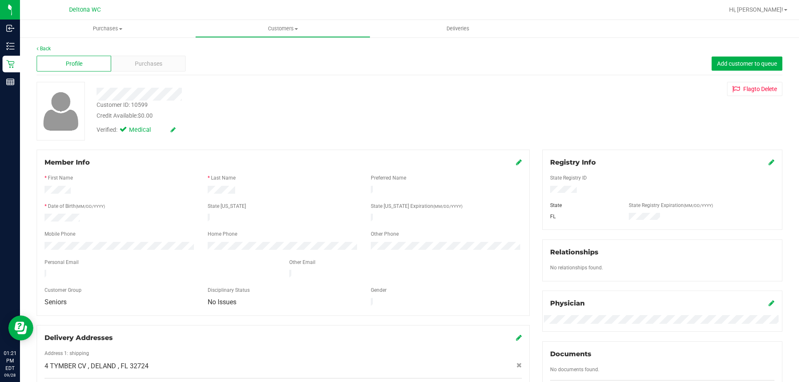
click at [142, 104] on div "Customer ID: 10599" at bounding box center [122, 105] width 51 height 9
copy div "Customer ID: 10599"
click at [106, 166] on div "Member Info" at bounding box center [283, 163] width 477 height 10
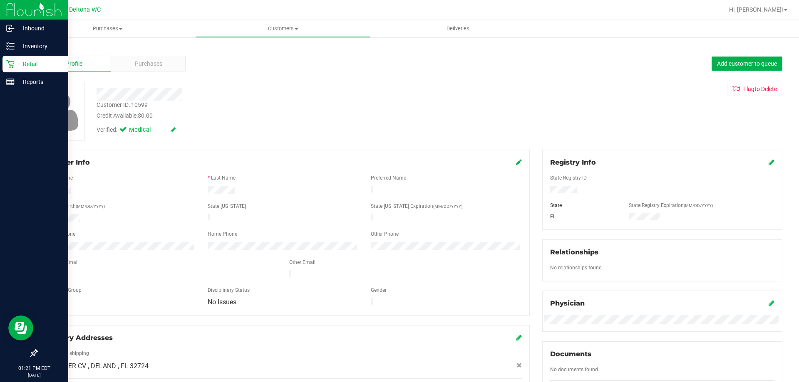
click at [12, 68] on icon at bounding box center [10, 64] width 8 height 8
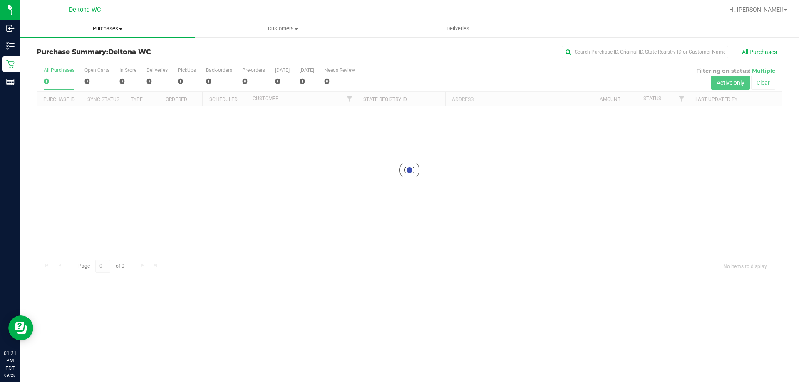
click at [100, 31] on span "Purchases" at bounding box center [107, 28] width 175 height 7
click at [84, 57] on li "Fulfillment" at bounding box center [107, 60] width 175 height 10
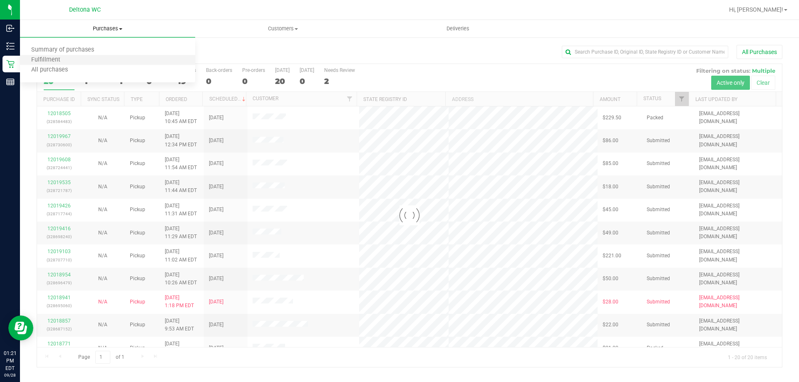
click at [73, 58] on li "Fulfillment" at bounding box center [107, 60] width 175 height 10
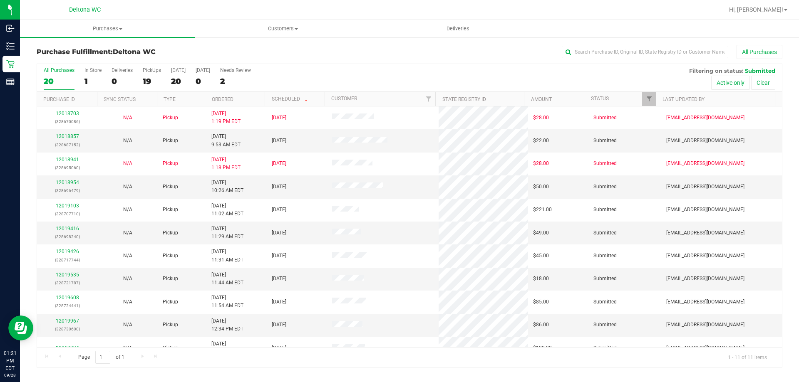
click at [322, 82] on div "All Purchases 20 In Store 1 Deliveries 0 PickUps 19 [DATE] 20 [DATE] 0 Needs Re…" at bounding box center [409, 78] width 745 height 28
click at [241, 99] on th "Ordered" at bounding box center [235, 99] width 60 height 15
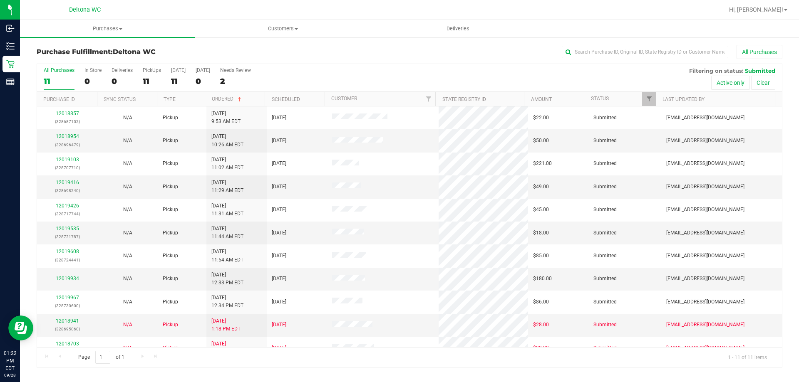
click at [255, 99] on th "Ordered" at bounding box center [235, 99] width 60 height 15
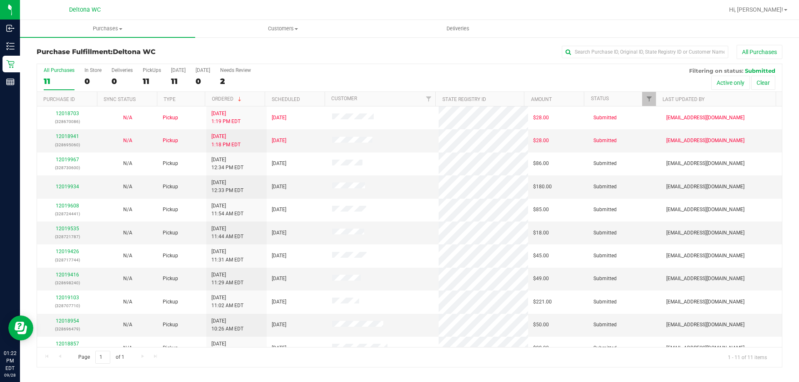
click at [255, 99] on th "Ordered" at bounding box center [235, 99] width 60 height 15
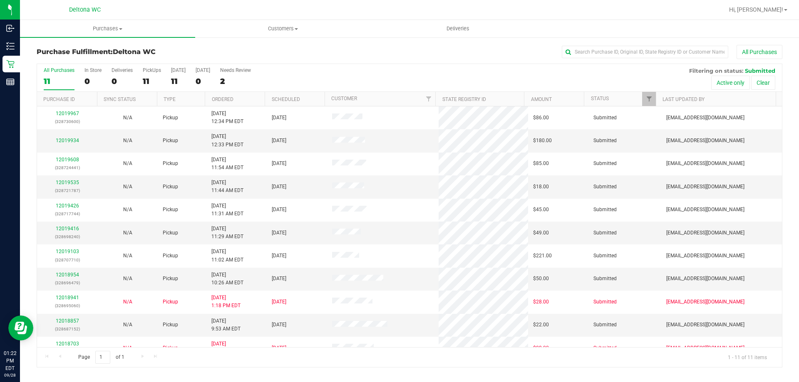
click at [255, 99] on th "Ordered" at bounding box center [235, 99] width 60 height 15
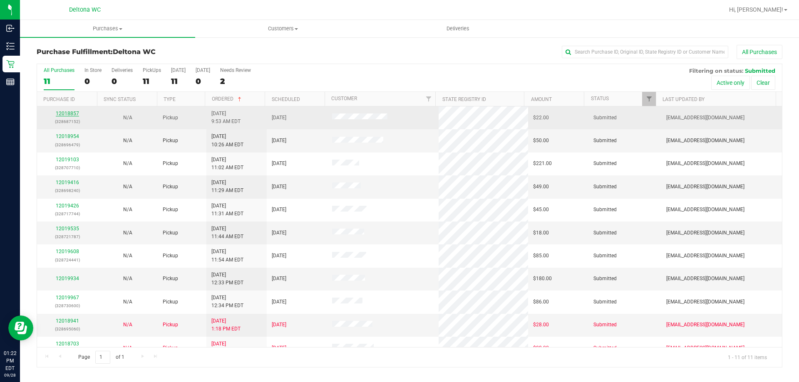
click at [77, 111] on link "12018857" at bounding box center [67, 114] width 23 height 6
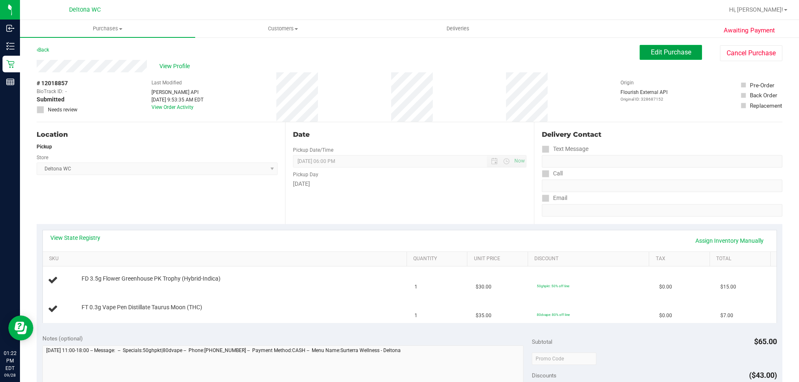
click at [664, 58] on button "Edit Purchase" at bounding box center [671, 52] width 62 height 15
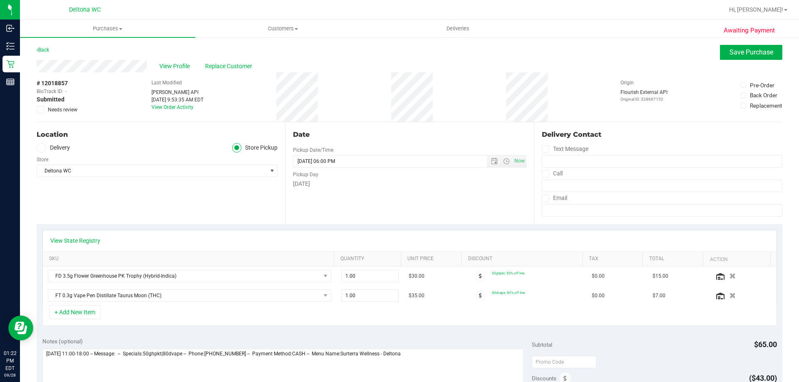
click at [43, 107] on span at bounding box center [40, 109] width 7 height 7
click at [0, 0] on input "Needs review" at bounding box center [0, 0] width 0 height 0
click at [749, 51] on span "Save Purchase" at bounding box center [751, 52] width 44 height 8
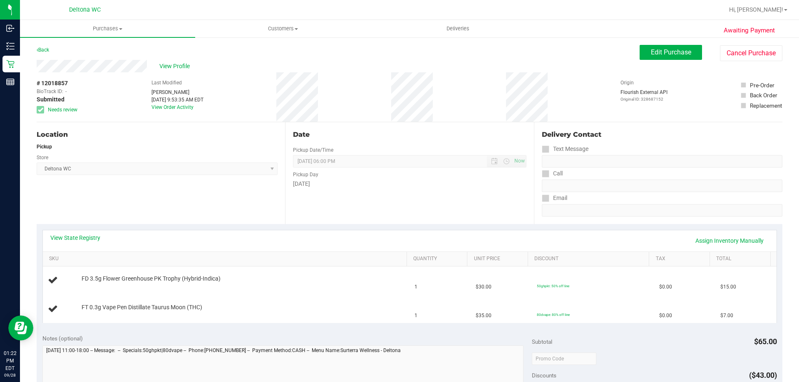
click at [130, 185] on div "Location Pickup Store Deltona WC Select Store [PERSON_NAME][GEOGRAPHIC_DATA] [P…" at bounding box center [161, 173] width 248 height 102
click at [663, 57] on button "Edit Purchase" at bounding box center [671, 52] width 62 height 15
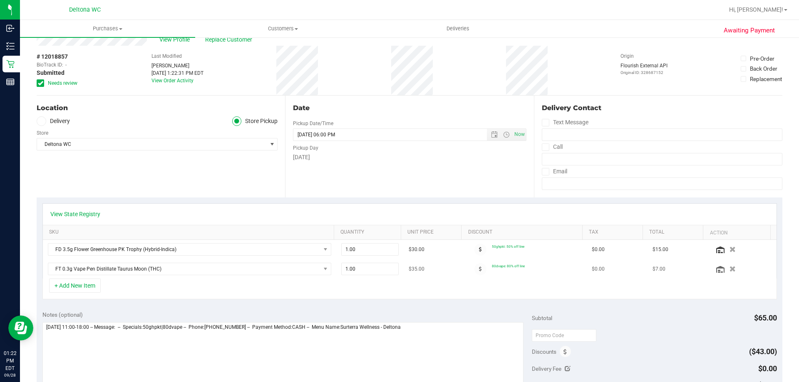
scroll to position [42, 0]
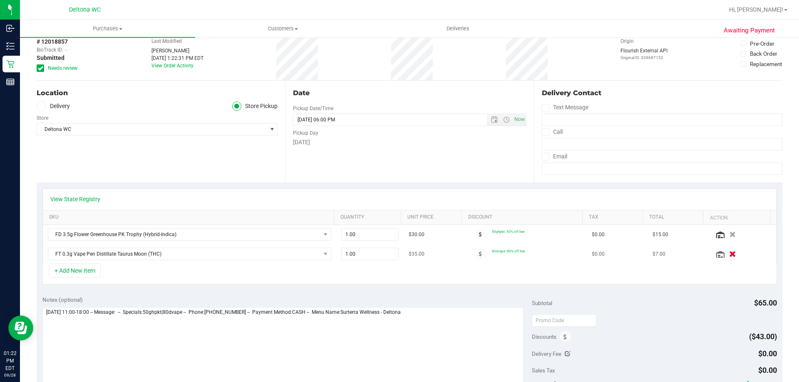
click at [729, 255] on icon "button" at bounding box center [732, 254] width 7 height 6
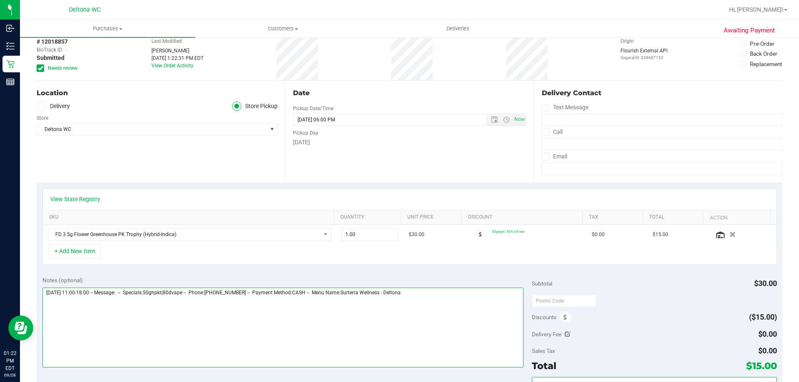
click at [483, 297] on textarea at bounding box center [282, 328] width 481 height 80
type textarea "[DATE] 11:00-18:00 -- Message: -- Specials:50ghpkt|80dvape -- Phone:[PHONE_NUMB…"
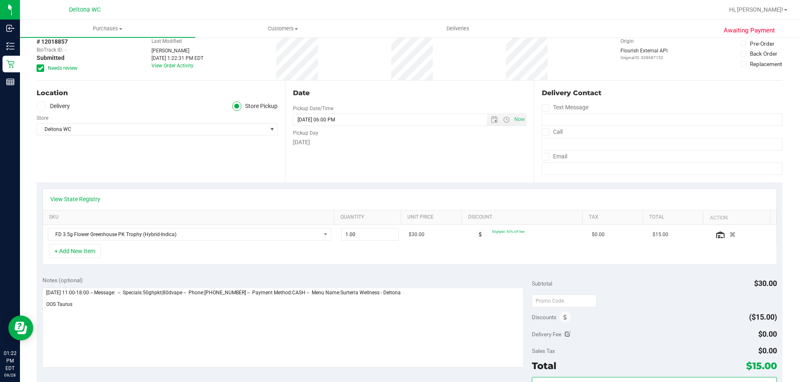
click at [488, 285] on div "Notes (optional)" at bounding box center [287, 280] width 490 height 8
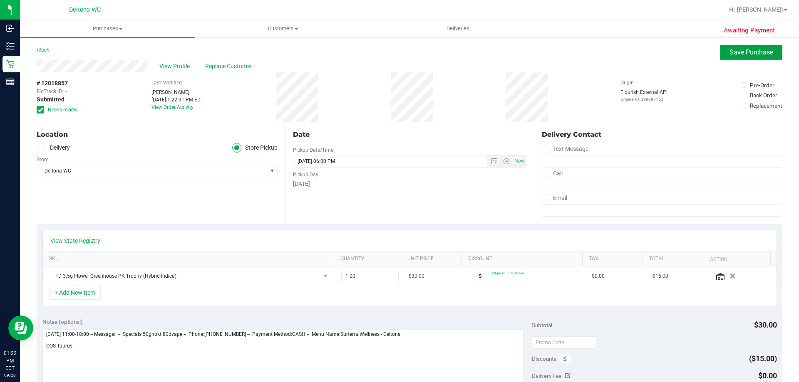
click at [729, 51] on span "Save Purchase" at bounding box center [751, 52] width 44 height 8
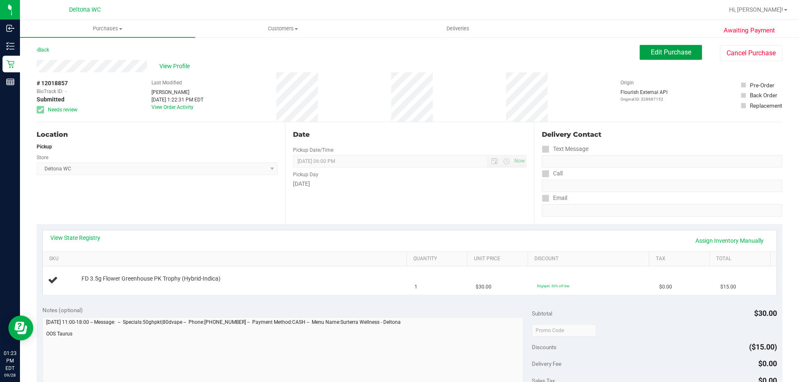
click at [671, 56] on button "Edit Purchase" at bounding box center [671, 52] width 62 height 15
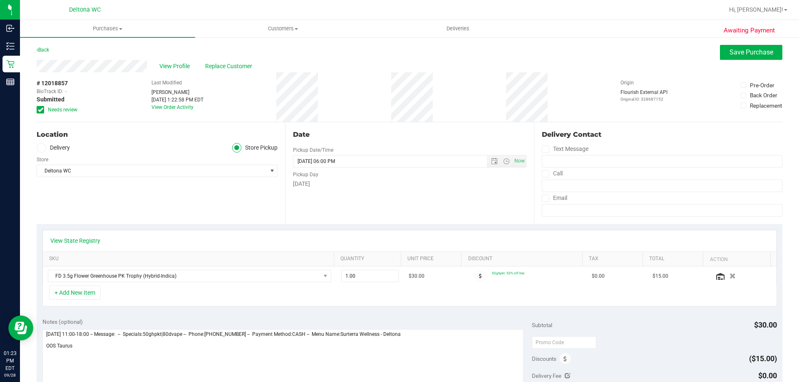
click at [38, 110] on icon at bounding box center [40, 110] width 5 height 0
click at [0, 0] on input "Needs review" at bounding box center [0, 0] width 0 height 0
click at [759, 56] on button "Save Purchase" at bounding box center [751, 52] width 62 height 15
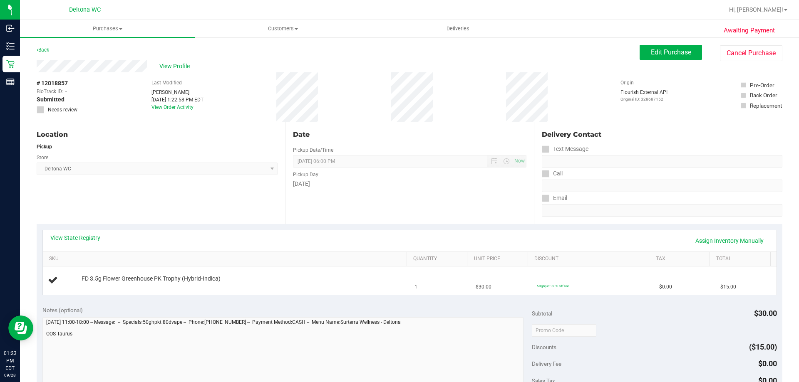
click at [46, 50] on link "Back" at bounding box center [43, 50] width 12 height 6
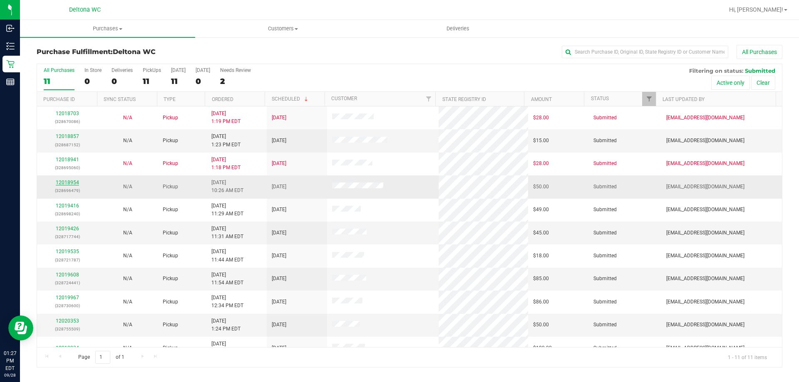
click at [64, 182] on link "12018954" at bounding box center [67, 183] width 23 height 6
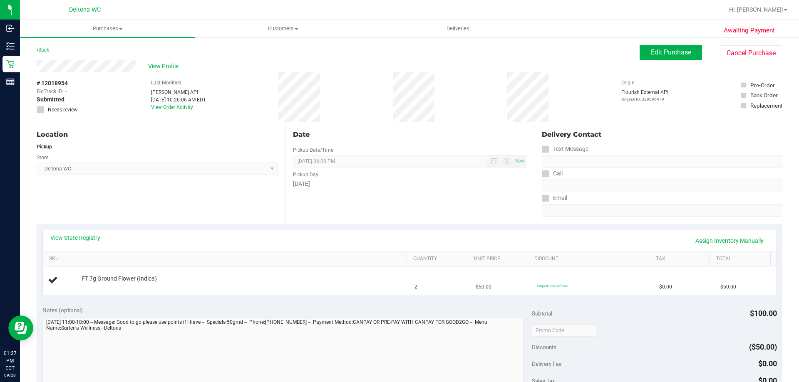
click at [98, 206] on div "Location Pickup Store Deltona WC Select Store [PERSON_NAME][GEOGRAPHIC_DATA] [P…" at bounding box center [161, 173] width 248 height 102
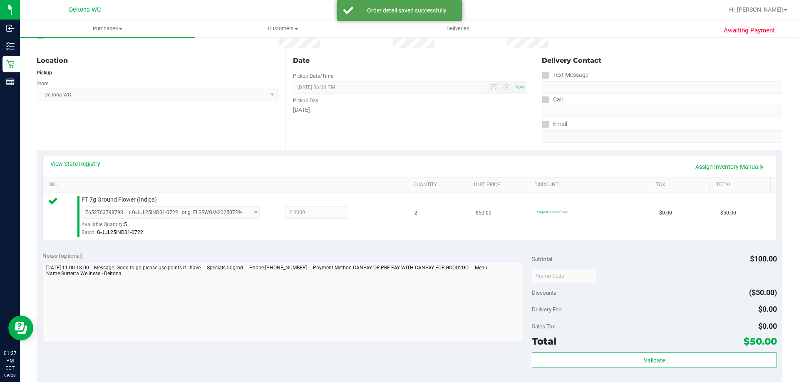
scroll to position [166, 0]
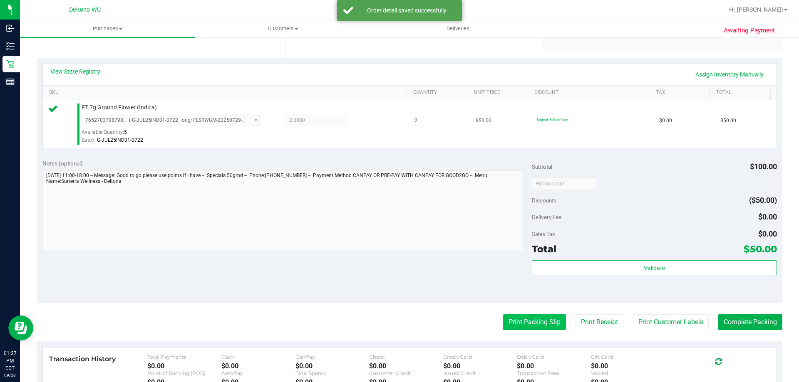
click at [508, 324] on button "Print Packing Slip" at bounding box center [534, 323] width 63 height 16
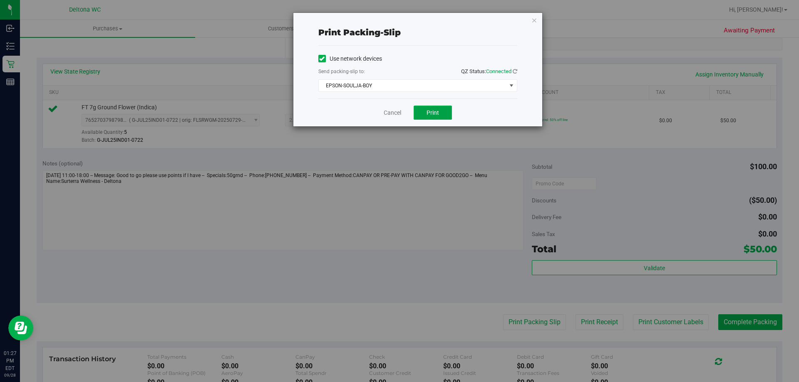
click at [440, 109] on button "Print" at bounding box center [433, 113] width 38 height 14
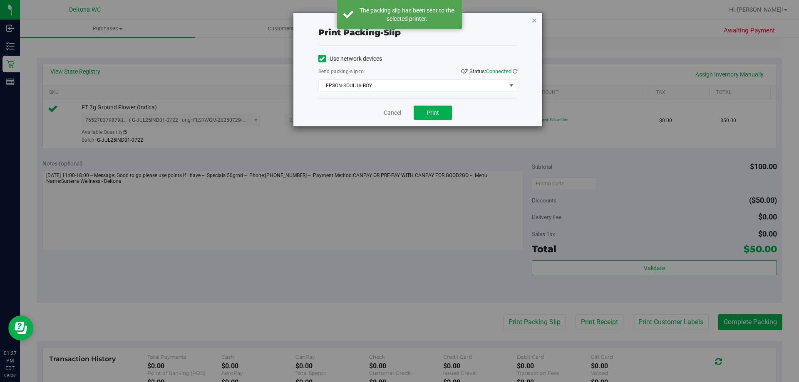
click at [532, 20] on icon "button" at bounding box center [534, 20] width 6 height 10
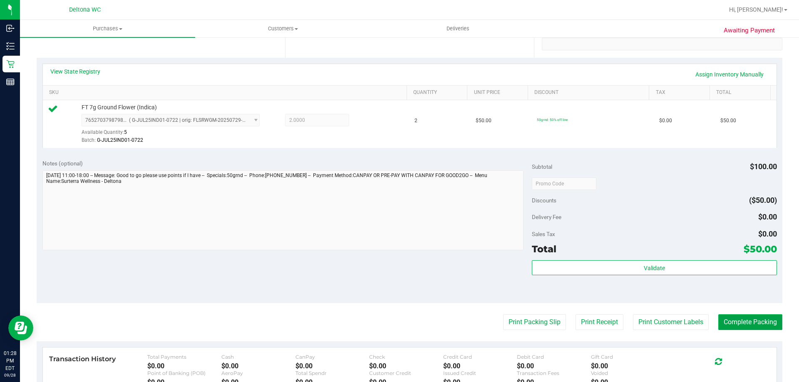
click at [767, 316] on button "Complete Packing" at bounding box center [750, 323] width 64 height 16
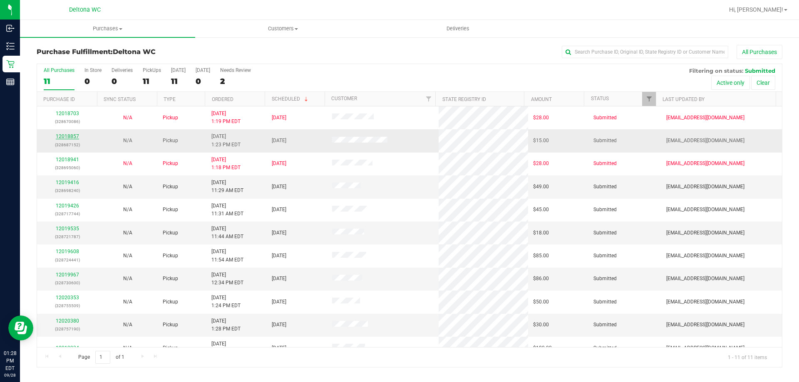
click at [72, 137] on link "12018857" at bounding box center [67, 137] width 23 height 6
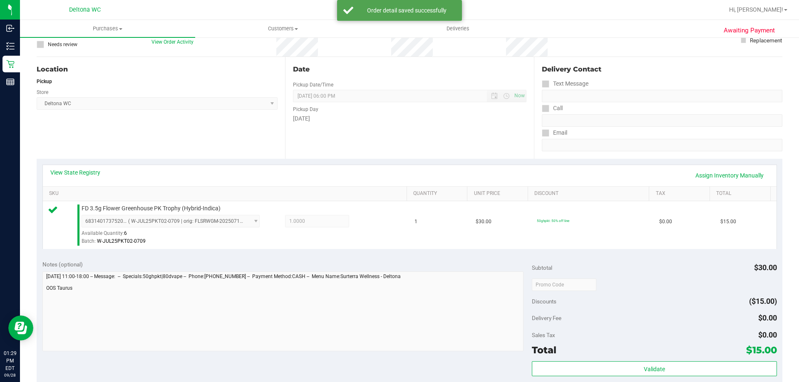
scroll to position [166, 0]
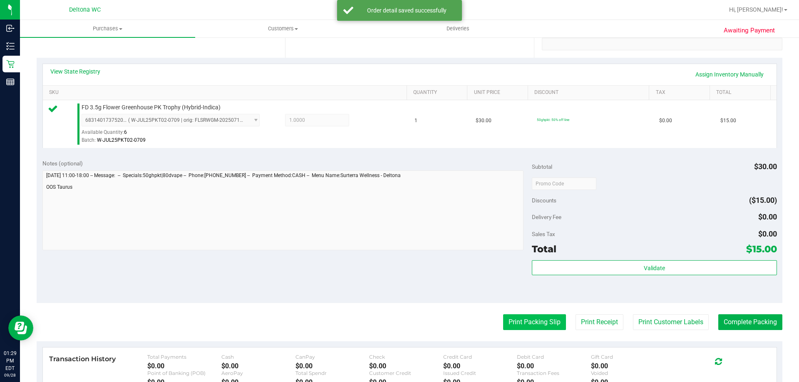
click at [515, 317] on button "Print Packing Slip" at bounding box center [534, 323] width 63 height 16
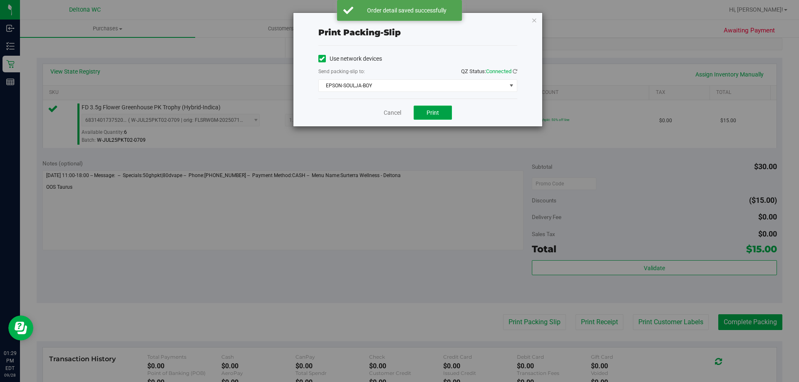
click at [443, 116] on button "Print" at bounding box center [433, 113] width 38 height 14
click at [535, 18] on icon "button" at bounding box center [534, 20] width 6 height 10
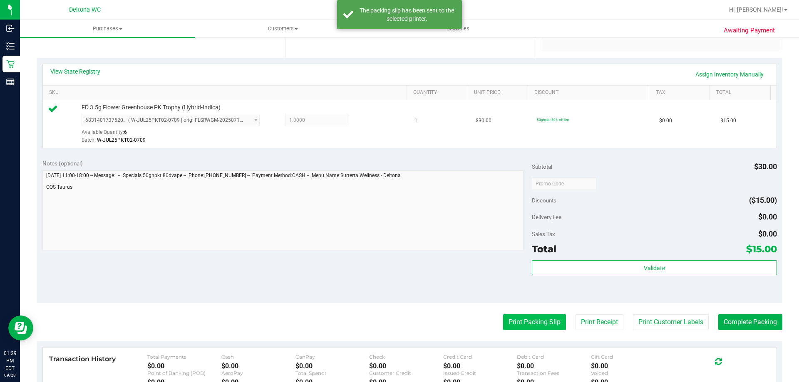
click at [528, 322] on button "Print Packing Slip" at bounding box center [534, 323] width 63 height 16
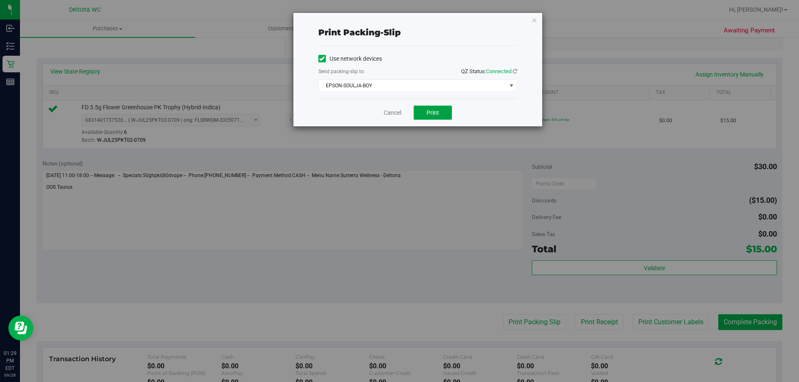
click at [421, 114] on button "Print" at bounding box center [433, 113] width 38 height 14
click at [389, 114] on link "Cancel" at bounding box center [392, 113] width 17 height 9
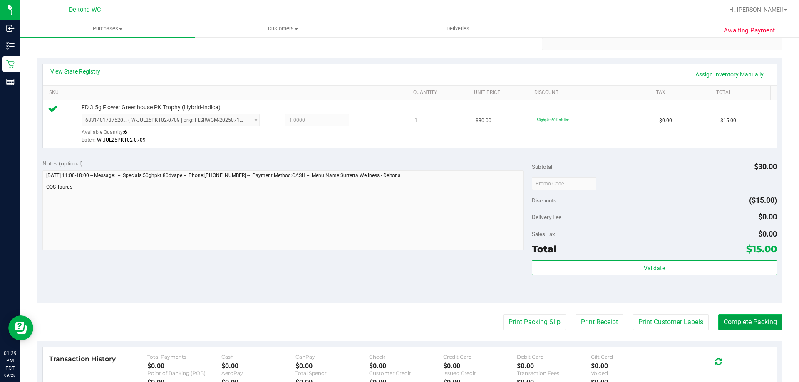
click at [738, 321] on button "Complete Packing" at bounding box center [750, 323] width 64 height 16
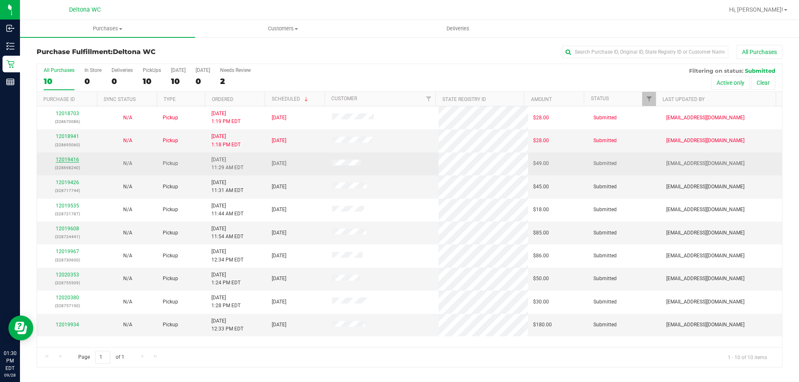
click at [72, 159] on link "12019416" at bounding box center [67, 160] width 23 height 6
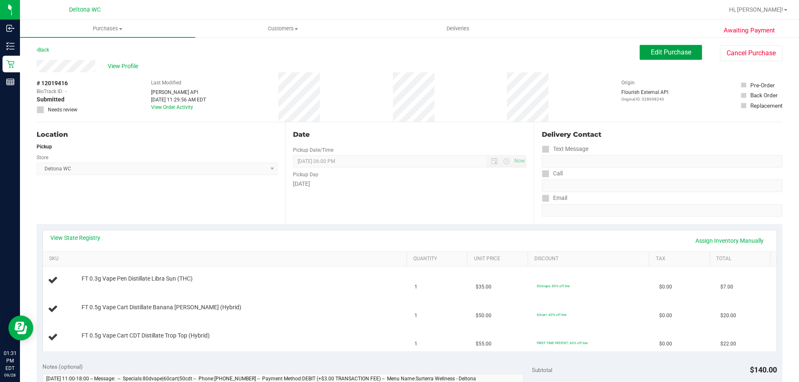
click at [668, 50] on span "Edit Purchase" at bounding box center [671, 52] width 40 height 8
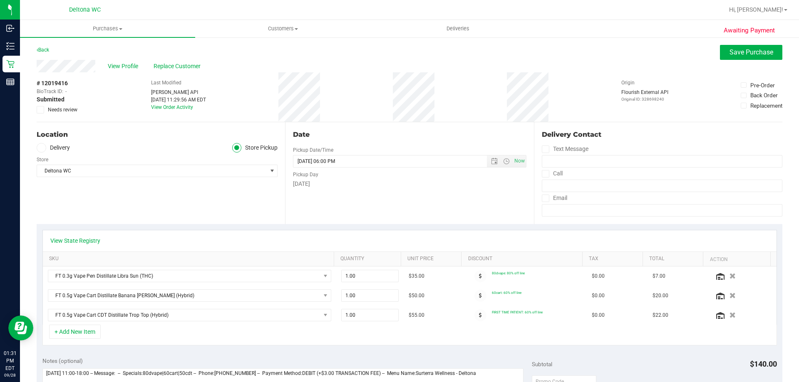
click at [42, 110] on icon at bounding box center [40, 110] width 5 height 0
click at [0, 0] on input "Needs review" at bounding box center [0, 0] width 0 height 0
click at [748, 51] on span "Save Purchase" at bounding box center [751, 52] width 44 height 8
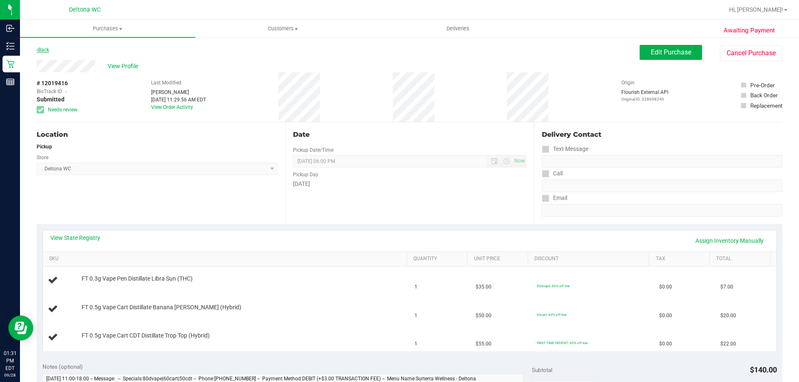
click at [44, 48] on link "Back" at bounding box center [43, 50] width 12 height 6
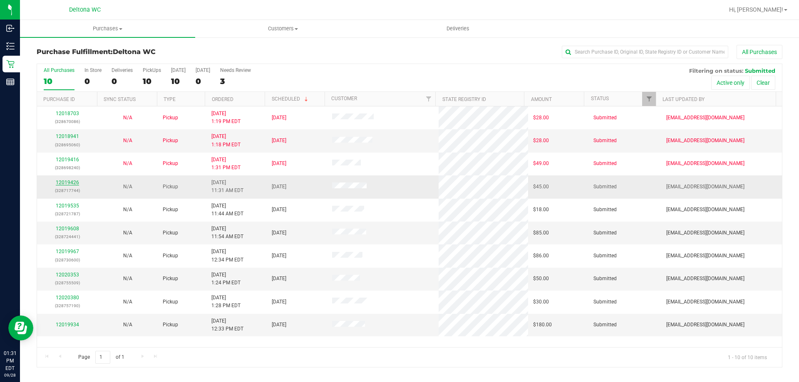
click at [73, 183] on link "12019426" at bounding box center [67, 183] width 23 height 6
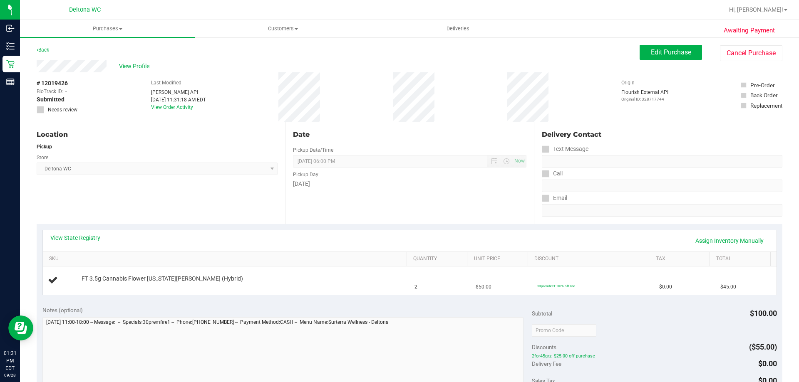
drag, startPoint x: 74, startPoint y: 183, endPoint x: 79, endPoint y: 180, distance: 4.9
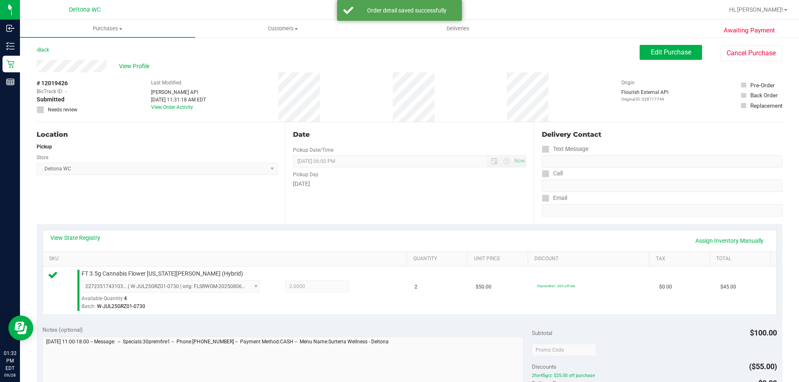
scroll to position [208, 0]
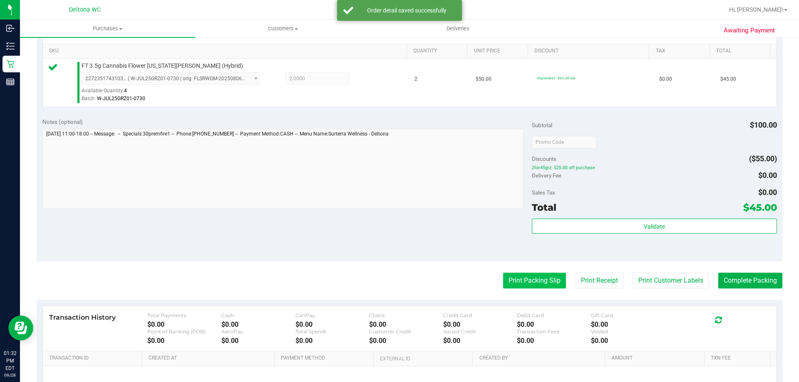
click at [516, 278] on button "Print Packing Slip" at bounding box center [534, 281] width 63 height 16
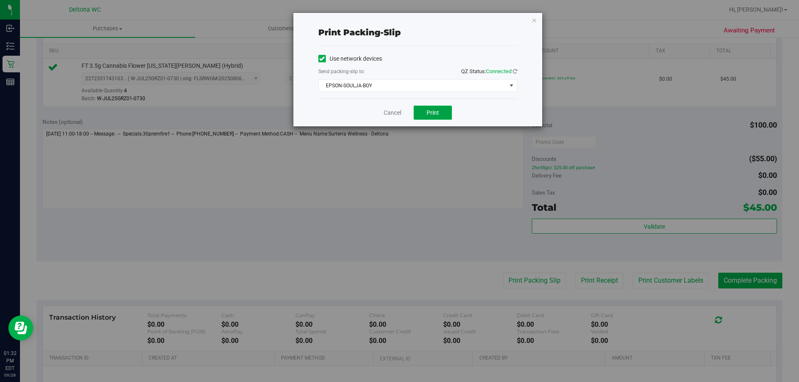
click at [431, 106] on button "Print" at bounding box center [433, 113] width 38 height 14
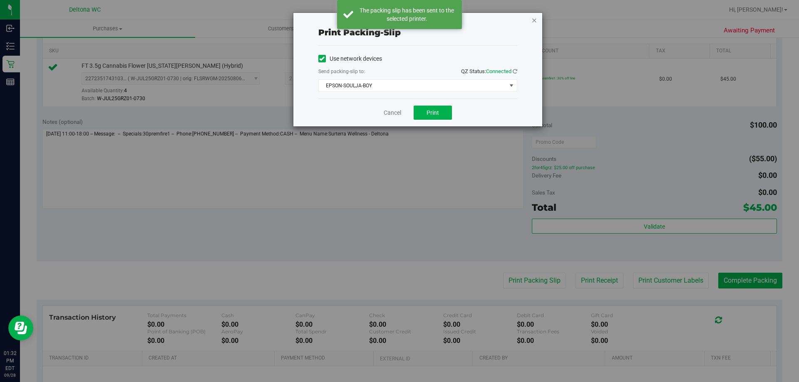
click at [535, 20] on icon "button" at bounding box center [534, 20] width 6 height 10
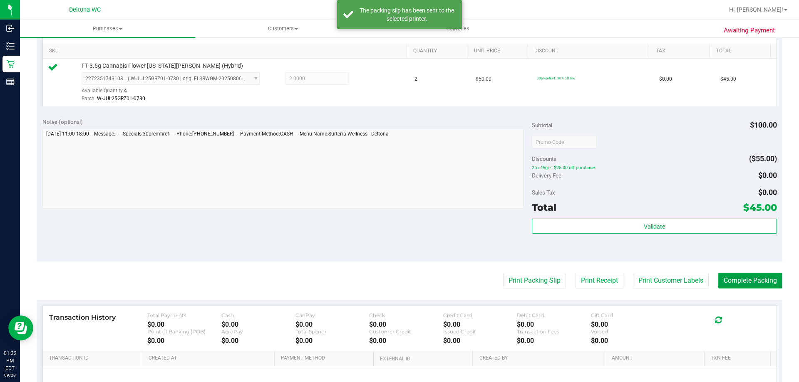
click at [729, 280] on button "Complete Packing" at bounding box center [750, 281] width 64 height 16
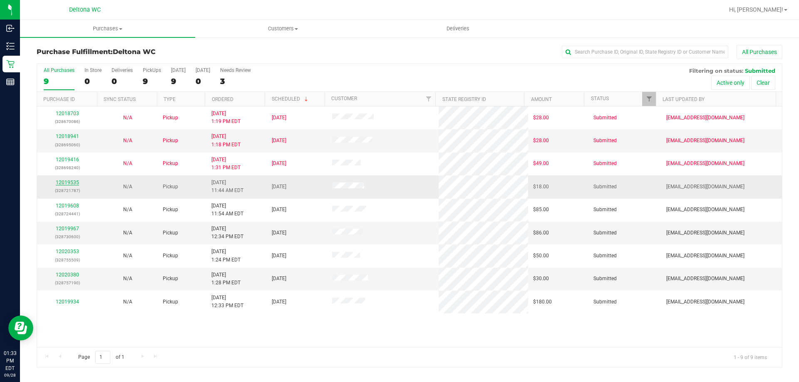
click at [70, 183] on link "12019535" at bounding box center [67, 183] width 23 height 6
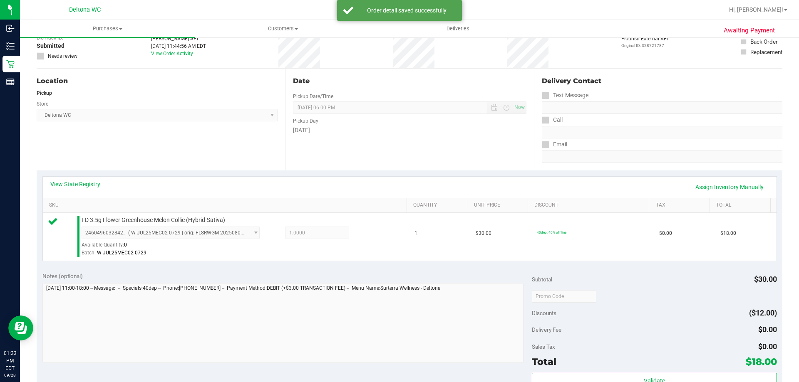
scroll to position [125, 0]
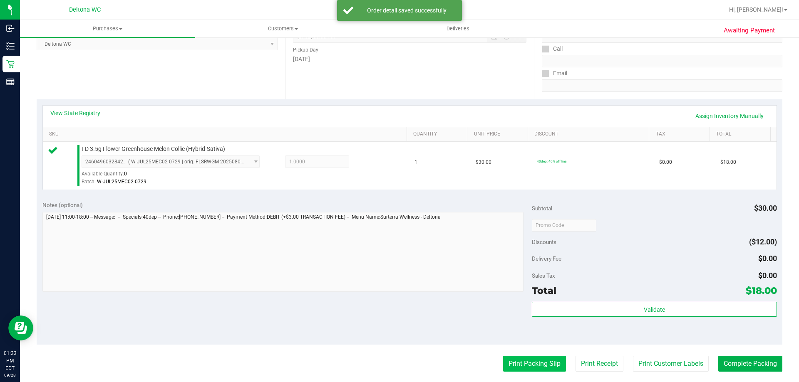
click at [541, 364] on button "Print Packing Slip" at bounding box center [534, 364] width 63 height 16
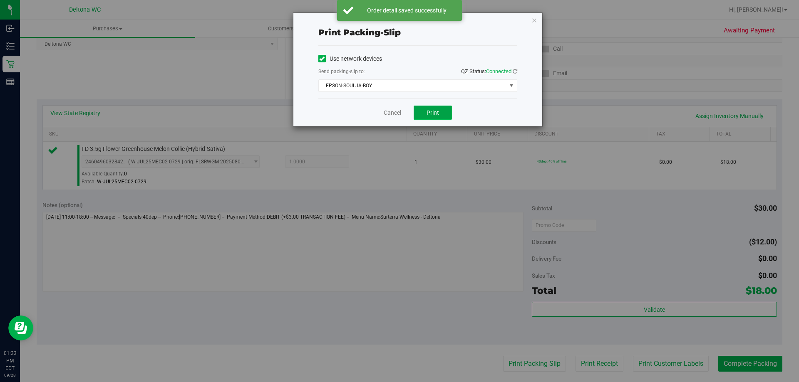
click at [439, 112] on button "Print" at bounding box center [433, 113] width 38 height 14
click at [535, 19] on icon "button" at bounding box center [534, 20] width 6 height 10
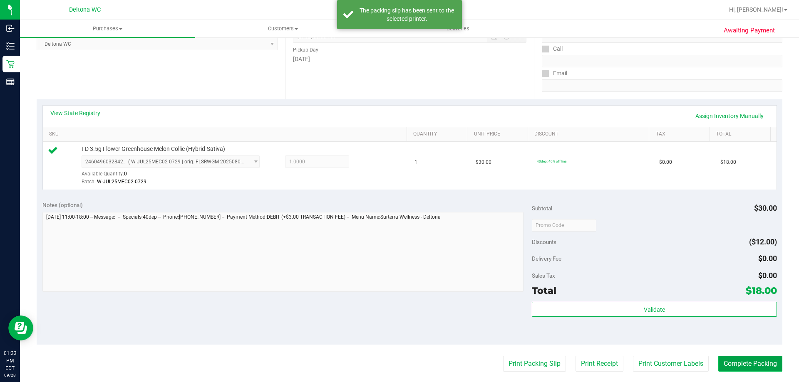
click at [746, 362] on button "Complete Packing" at bounding box center [750, 364] width 64 height 16
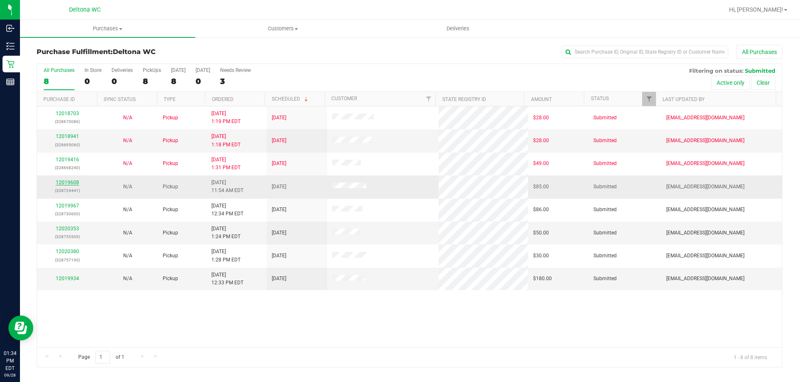
click at [66, 185] on link "12019608" at bounding box center [67, 183] width 23 height 6
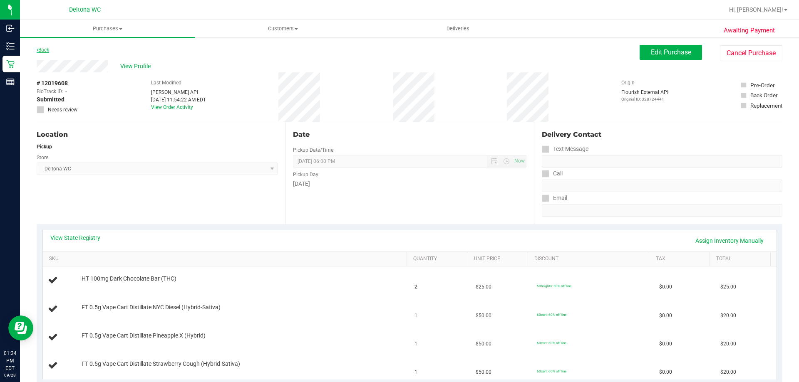
click at [40, 48] on link "Back" at bounding box center [43, 50] width 12 height 6
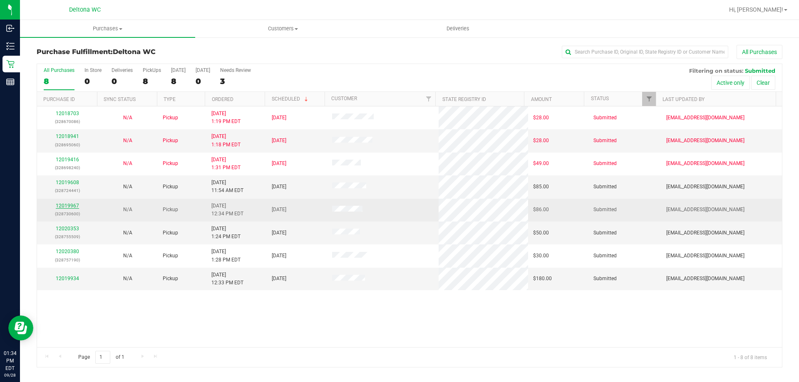
click at [68, 205] on link "12019967" at bounding box center [67, 206] width 23 height 6
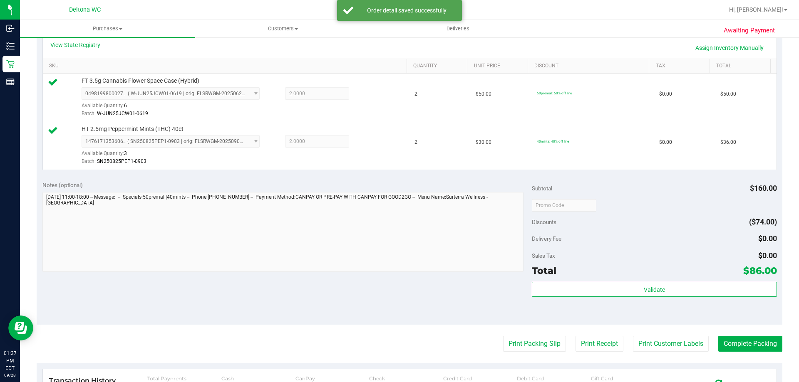
scroll to position [208, 0]
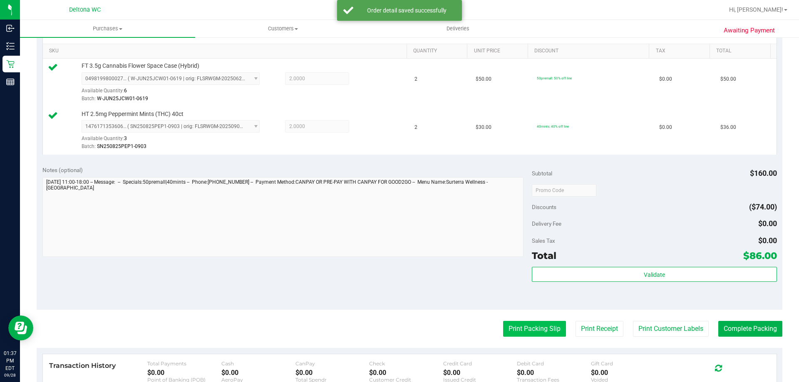
click at [536, 330] on button "Print Packing Slip" at bounding box center [534, 329] width 63 height 16
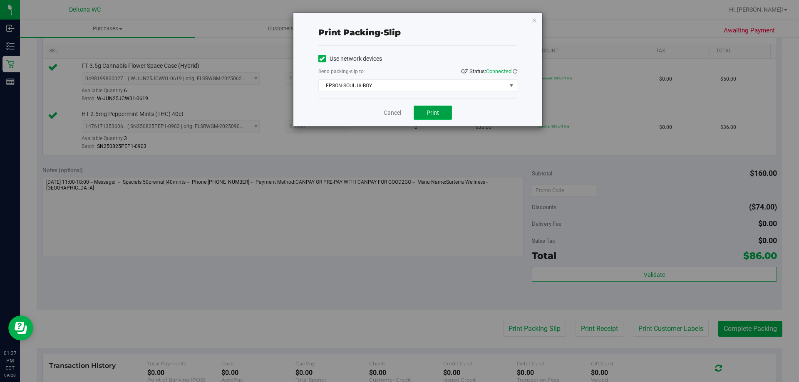
click at [436, 109] on button "Print" at bounding box center [433, 113] width 38 height 14
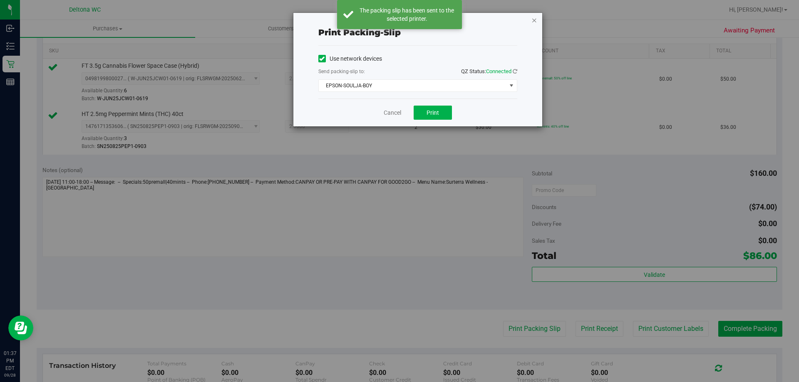
click at [534, 22] on icon "button" at bounding box center [534, 20] width 6 height 10
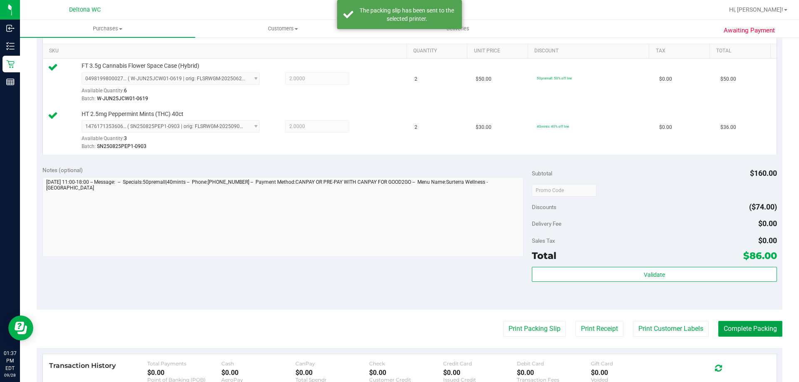
click at [756, 335] on button "Complete Packing" at bounding box center [750, 329] width 64 height 16
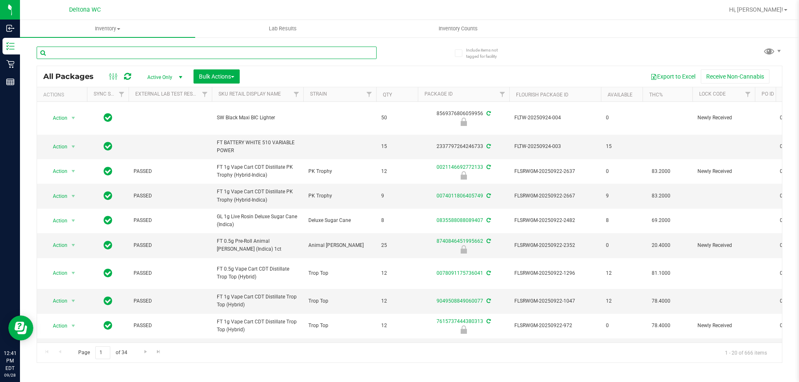
click at [209, 50] on input "text" at bounding box center [207, 53] width 340 height 12
click at [263, 55] on input "text" at bounding box center [207, 53] width 340 height 12
type input "jle"
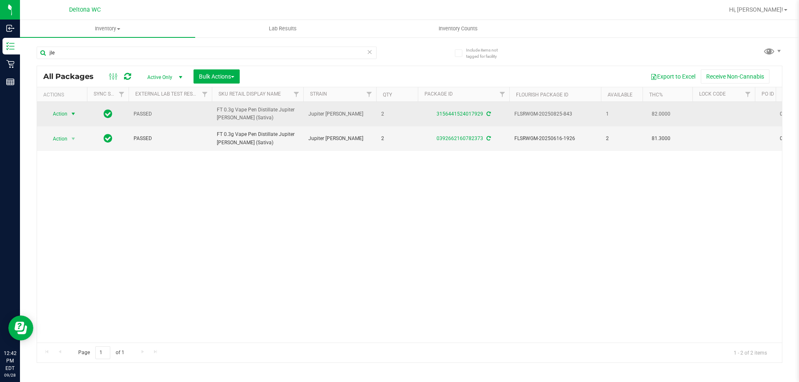
click at [72, 113] on span "select" at bounding box center [73, 114] width 7 height 7
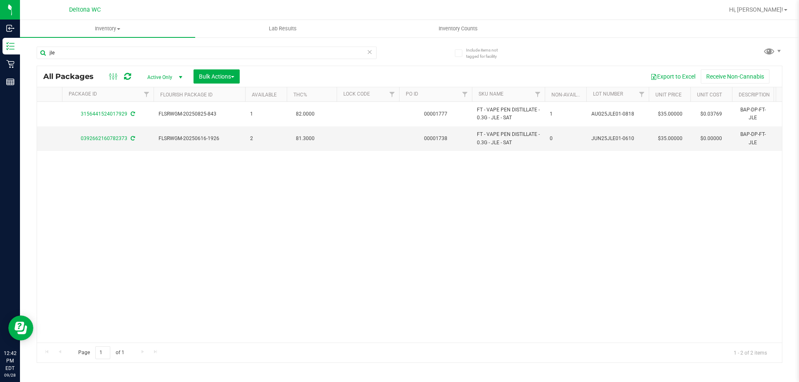
scroll to position [0, 357]
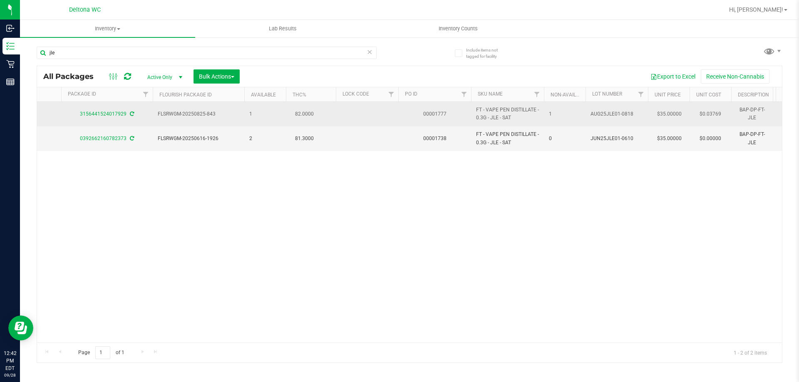
click at [549, 112] on span "1" at bounding box center [565, 114] width 32 height 8
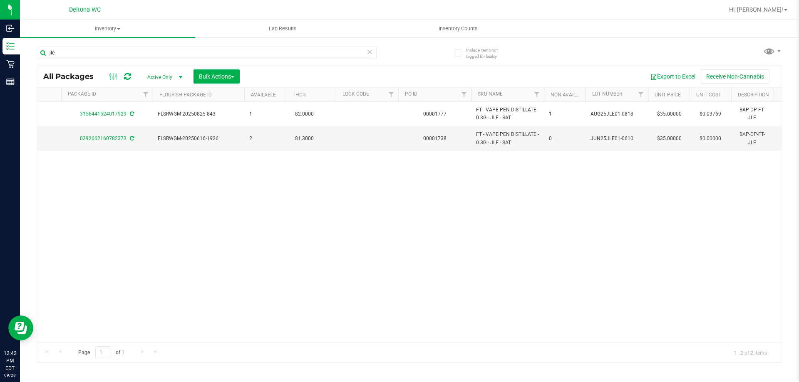
click at [518, 195] on div "Action Action Create package Edit attributes Global inventory Locate package Lo…" at bounding box center [409, 222] width 745 height 241
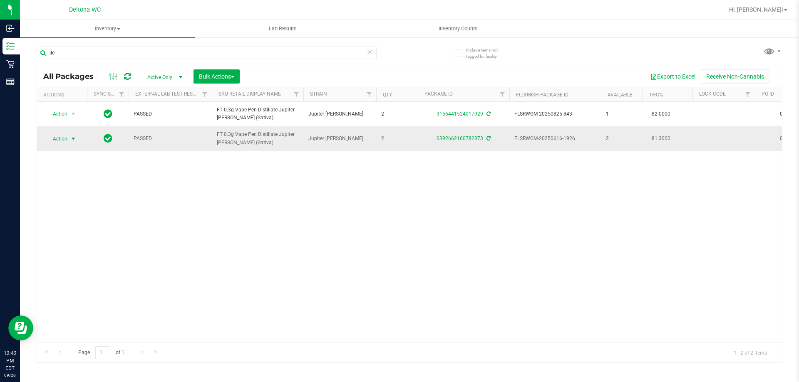
click at [61, 139] on span "Action" at bounding box center [56, 139] width 22 height 12
click at [71, 206] on li "Lock package" at bounding box center [78, 202] width 64 height 12
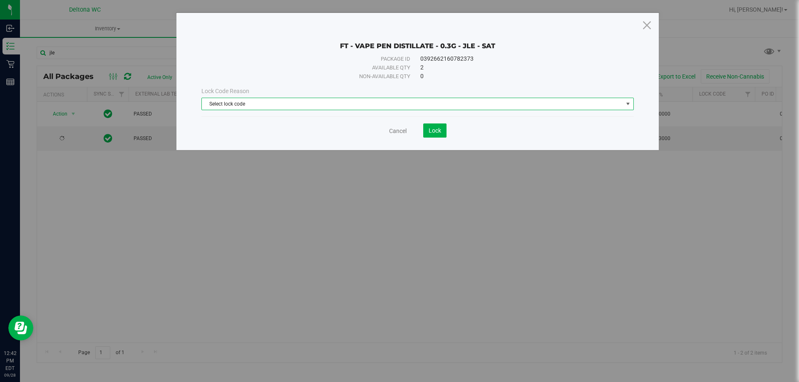
click at [368, 105] on span "Select lock code" at bounding box center [412, 104] width 421 height 12
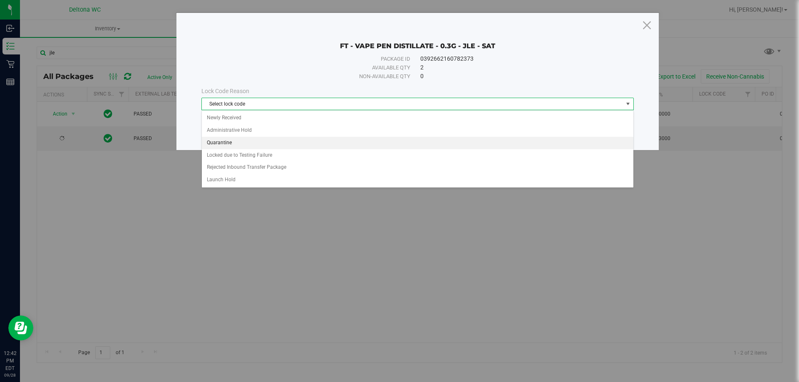
click at [245, 144] on li "Quarantine" at bounding box center [417, 143] width 431 height 12
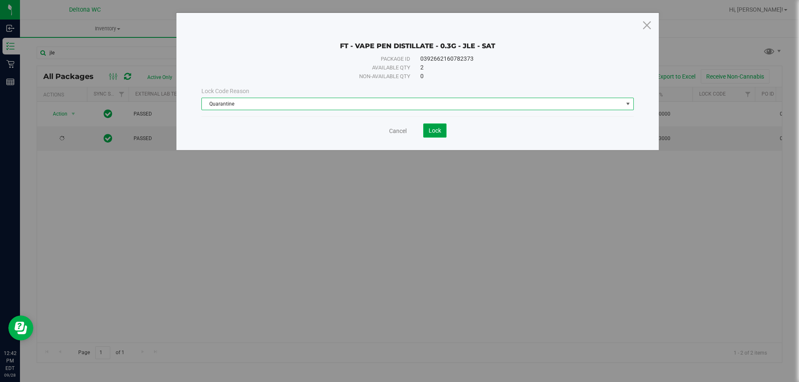
click at [434, 129] on span "Lock" at bounding box center [435, 130] width 12 height 7
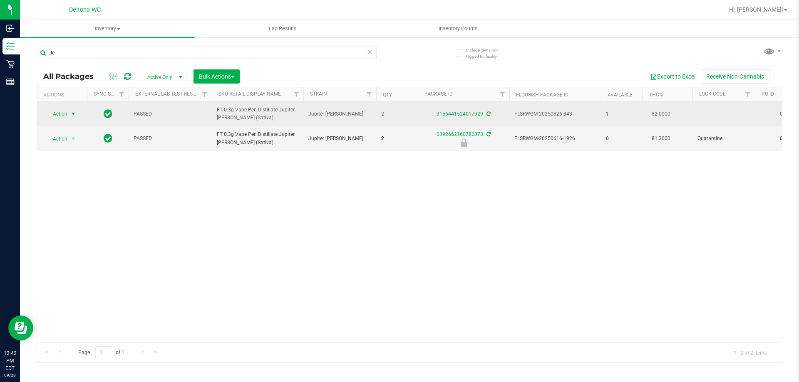
click at [62, 113] on span "Action" at bounding box center [56, 114] width 22 height 12
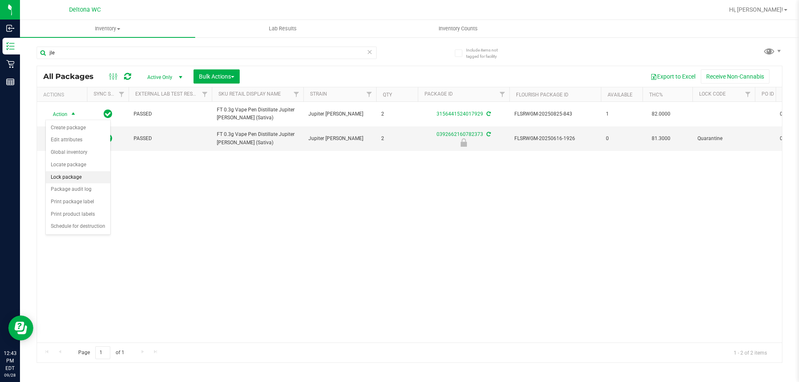
click at [56, 181] on li "Lock package" at bounding box center [78, 177] width 64 height 12
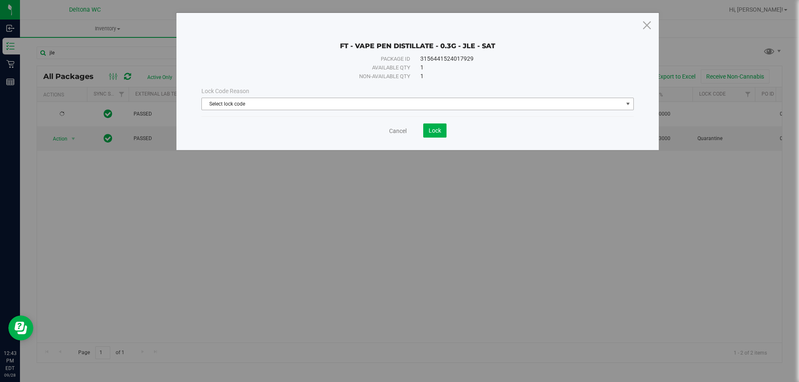
click at [491, 103] on span "Select lock code" at bounding box center [412, 104] width 421 height 12
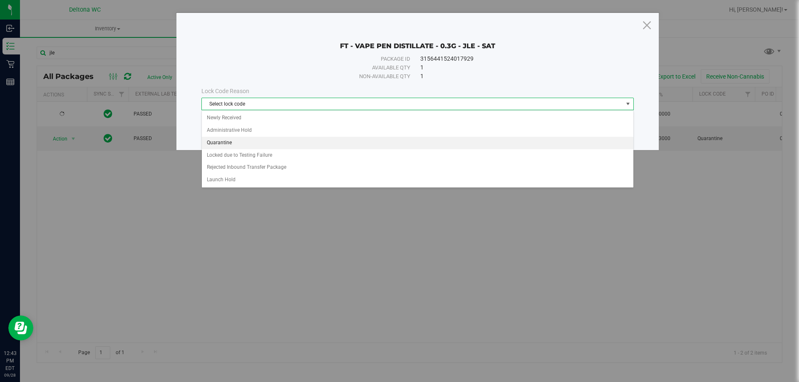
click at [258, 140] on li "Quarantine" at bounding box center [417, 143] width 431 height 12
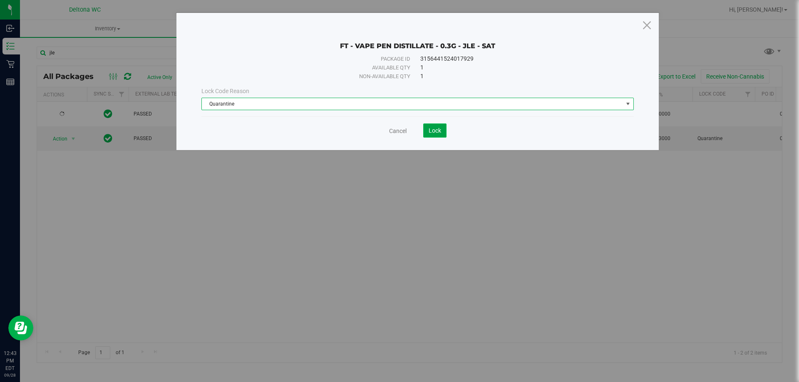
click at [436, 132] on span "Lock" at bounding box center [435, 130] width 12 height 7
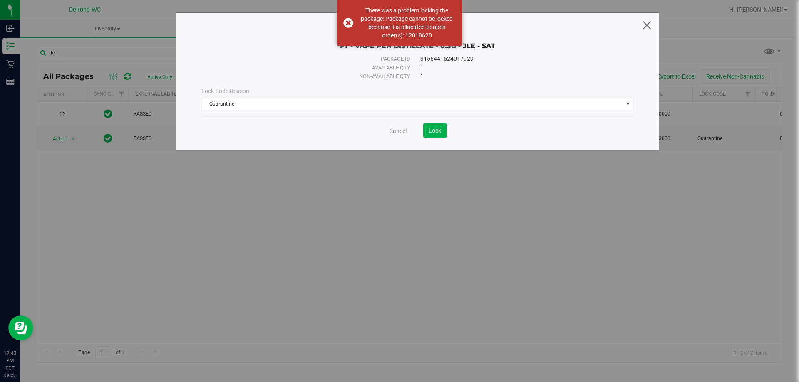
click at [648, 24] on icon at bounding box center [646, 25] width 11 height 20
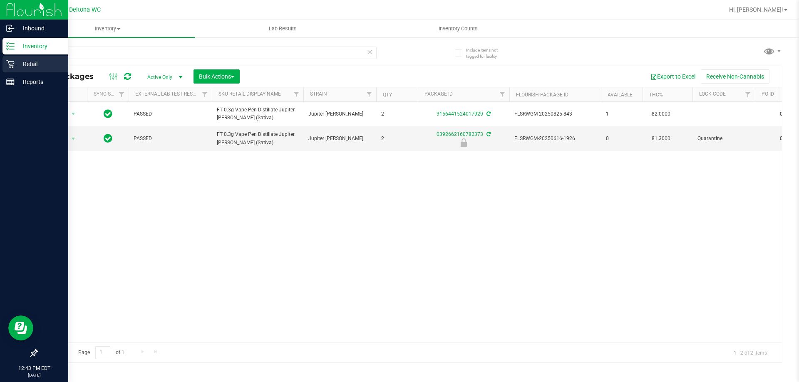
click at [13, 67] on icon at bounding box center [10, 64] width 8 height 8
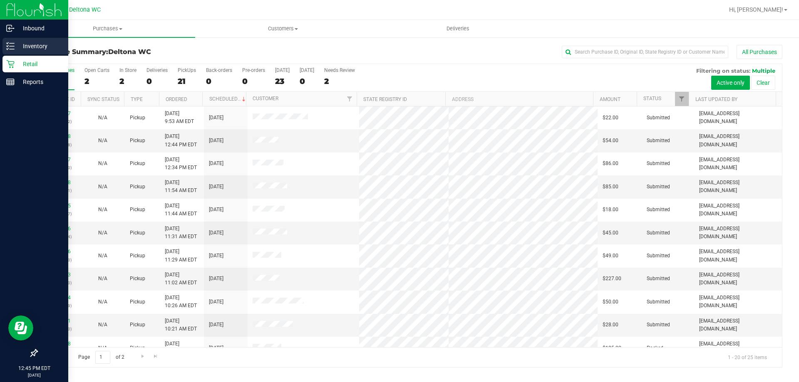
click at [9, 48] on icon at bounding box center [10, 46] width 8 height 8
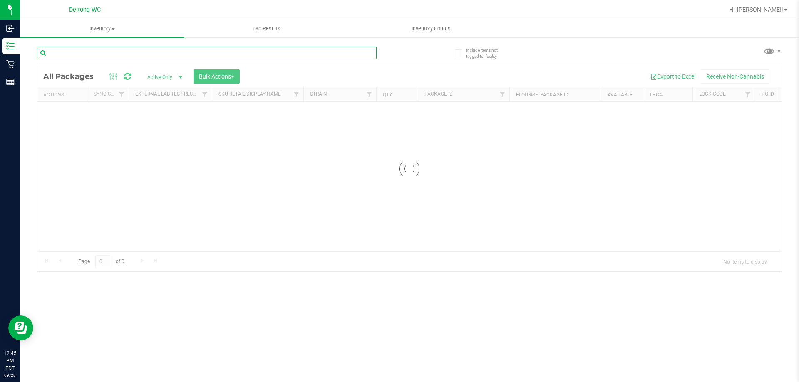
click at [95, 49] on input "text" at bounding box center [207, 53] width 340 height 12
type input "jle"
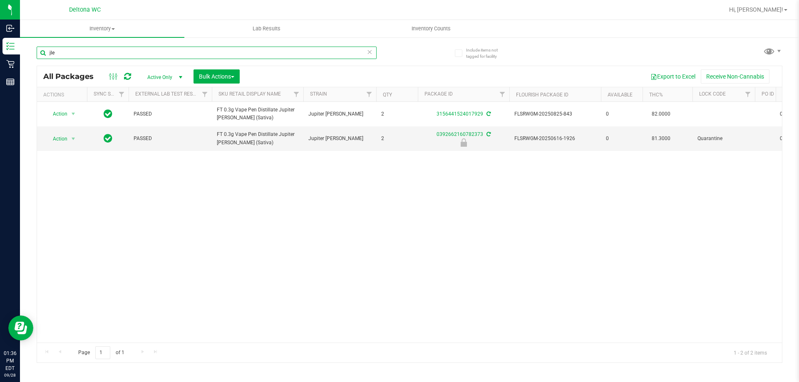
click at [278, 57] on input "jle" at bounding box center [207, 53] width 340 height 12
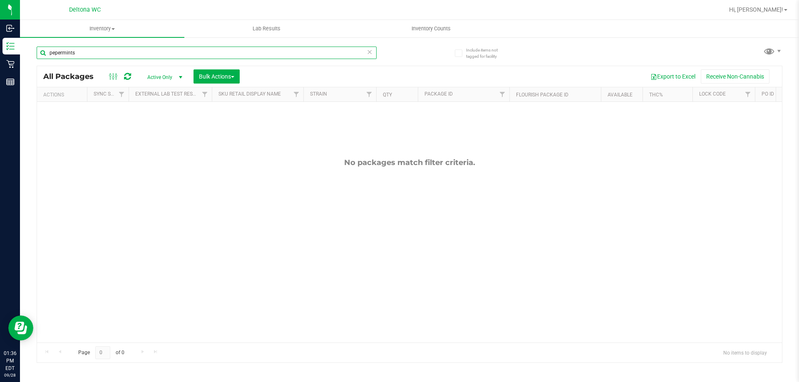
click at [98, 50] on input "pepermints" at bounding box center [207, 53] width 340 height 12
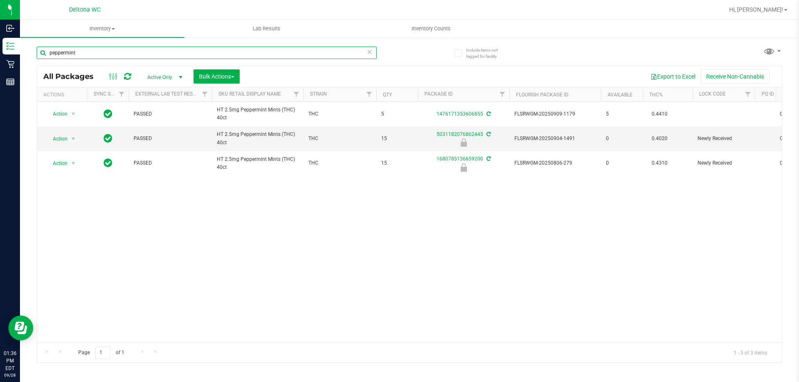
type input "peppermint"
